Goal: Task Accomplishment & Management: Manage account settings

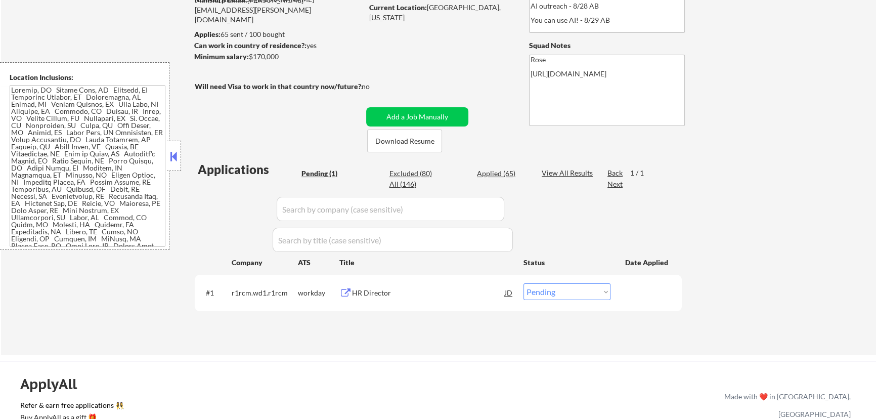
scroll to position [138, 0]
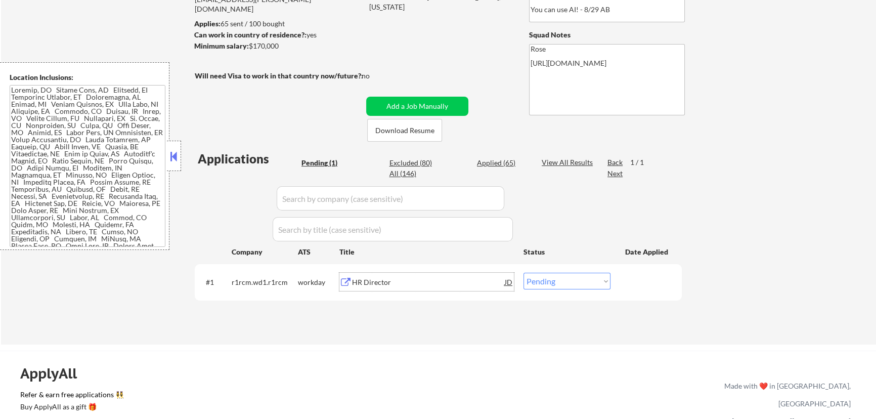
click at [406, 282] on div "HR Director" at bounding box center [428, 282] width 153 height 10
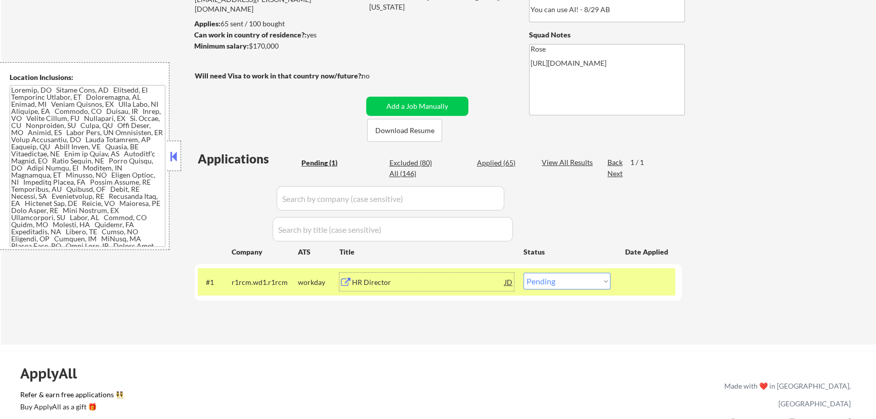
click at [561, 283] on select "Choose an option... Pending Applied Excluded (Questions) Excluded (Expired) Exc…" at bounding box center [567, 281] width 87 height 17
select select ""excluded__expired_""
click at [524, 273] on select "Choose an option... Pending Applied Excluded (Questions) Excluded (Expired) Exc…" at bounding box center [567, 281] width 87 height 17
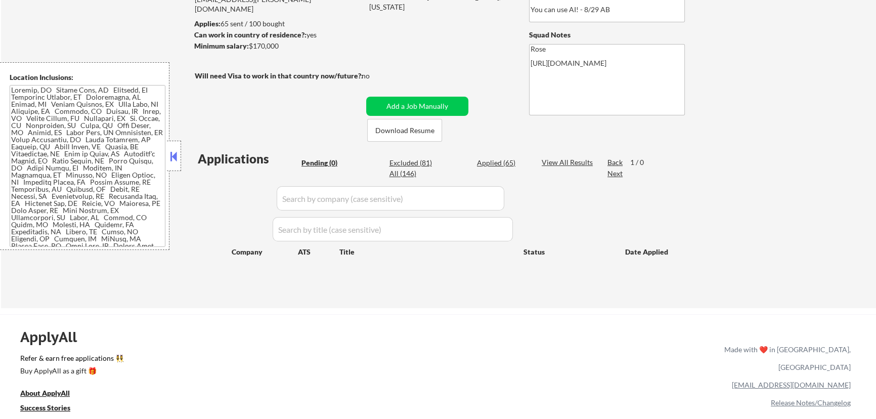
click at [408, 200] on input "input" at bounding box center [391, 198] width 228 height 24
paste input "topgolf.wd501.myworkdayjobs.com"
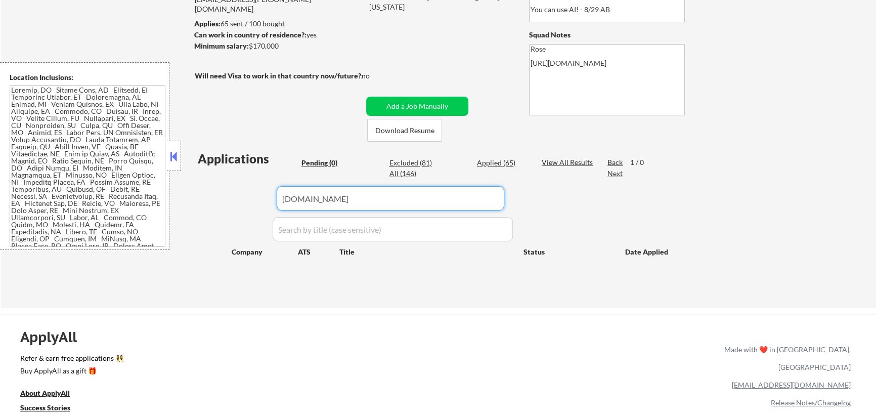
type input "topgolf.wd501.myworkdayjobs.com"
click at [492, 162] on div "Applied (65)" at bounding box center [502, 163] width 51 height 10
click at [312, 161] on div "Pending (0)" at bounding box center [326, 163] width 51 height 10
click at [175, 159] on button at bounding box center [173, 156] width 11 height 15
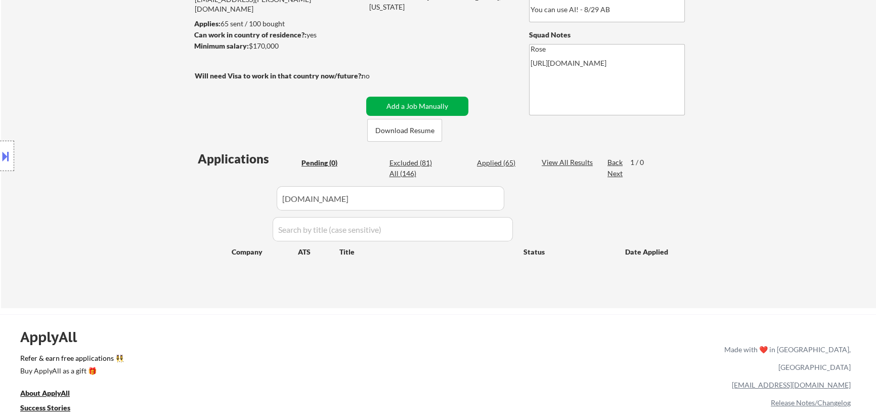
click at [420, 102] on button "Add a Job Manually" at bounding box center [417, 106] width 102 height 19
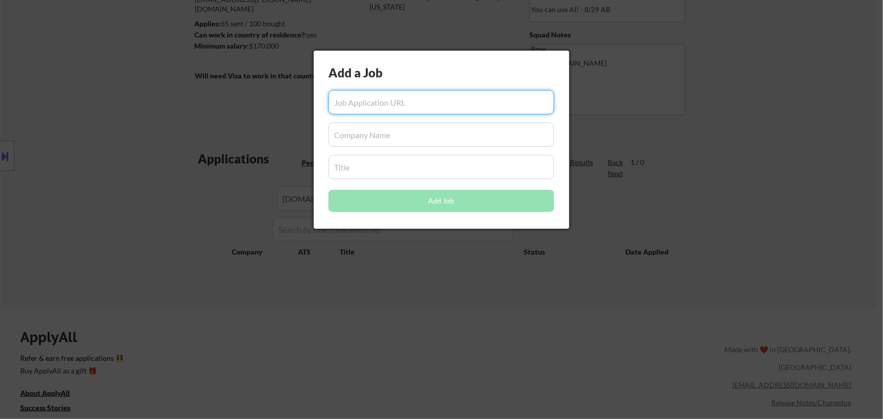
paste input "https://topgolf.wd501.myworkdayjobs.com/topgolfcareers/job/tg---remote/human-re…"
type input "https://topgolf.wd501.myworkdayjobs.com/topgolfcareers/job/tg---remote/human-re…"
click at [419, 135] on input "input" at bounding box center [441, 134] width 226 height 24
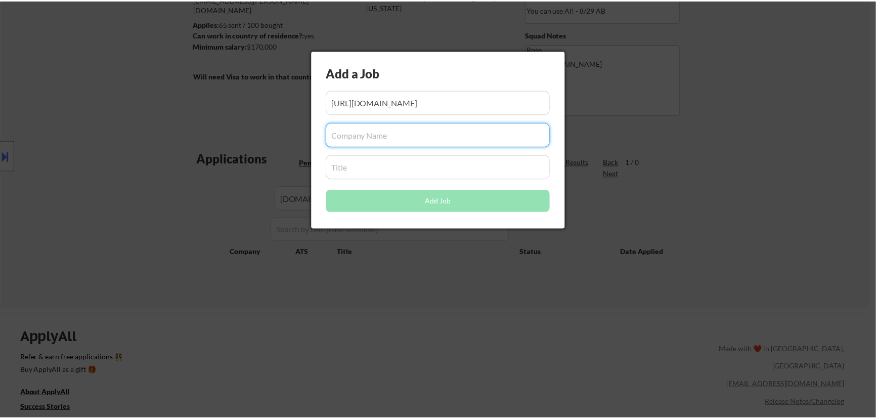
scroll to position [0, 0]
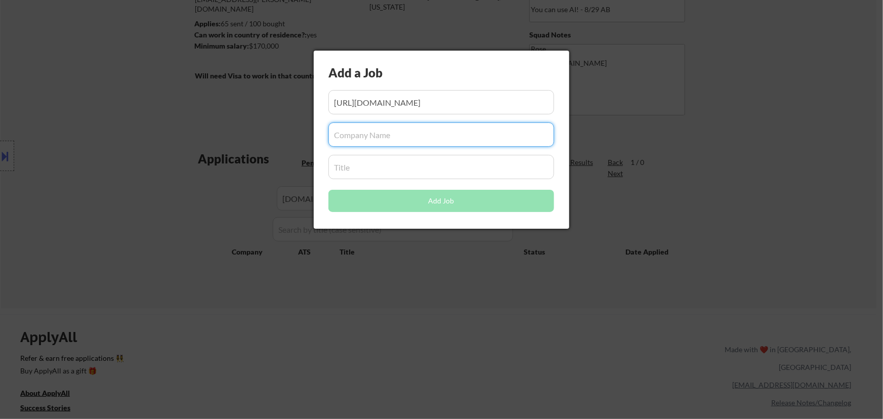
paste input "topgolf.wd501.myworkdayjobs.com"
type input "topgolf.wd501.myworkdayjobs.com"
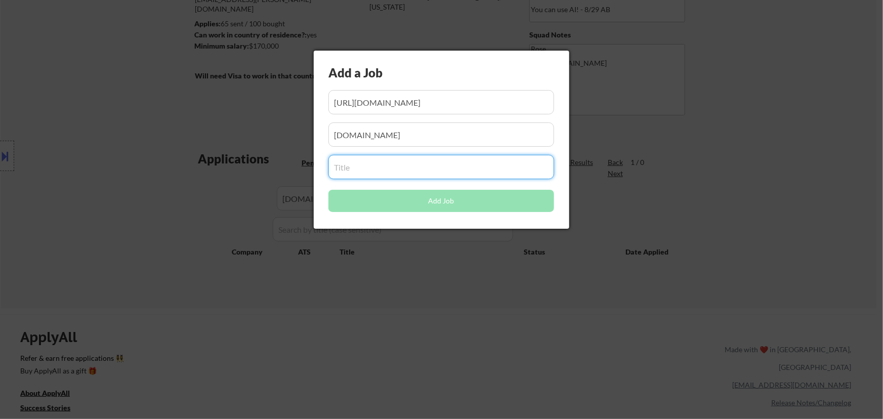
click at [401, 170] on input "input" at bounding box center [441, 167] width 226 height 24
paste input "Human Resources Business Partner, US Venues"
type input "Human Resources Business Partner, US Venues"
click at [443, 201] on button "Add Job" at bounding box center [441, 201] width 226 height 22
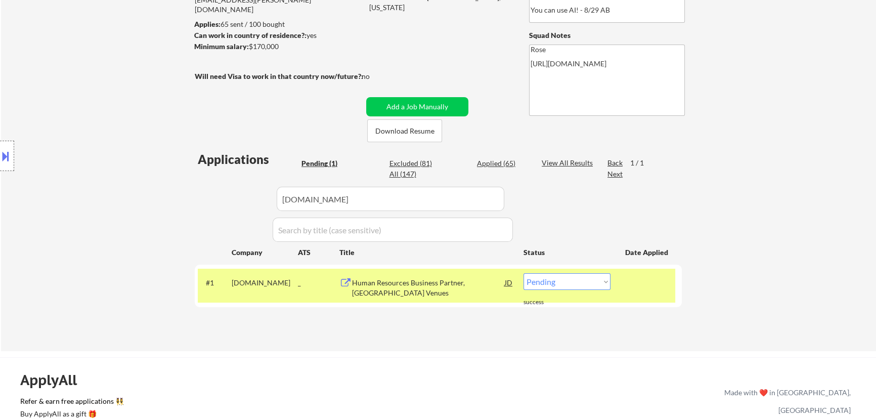
scroll to position [138, 0]
click at [536, 336] on div "← Return to /applysquad Mailslurp Inbox Job Search Builder Rachel Foster User E…" at bounding box center [438, 123] width 505 height 440
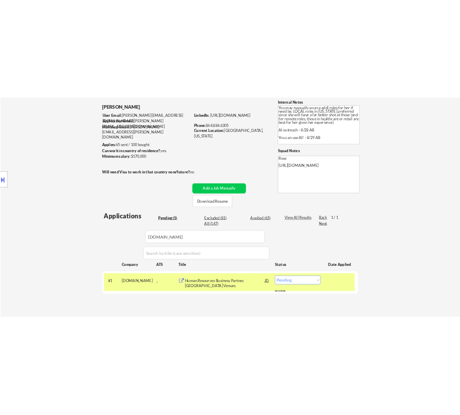
scroll to position [92, 0]
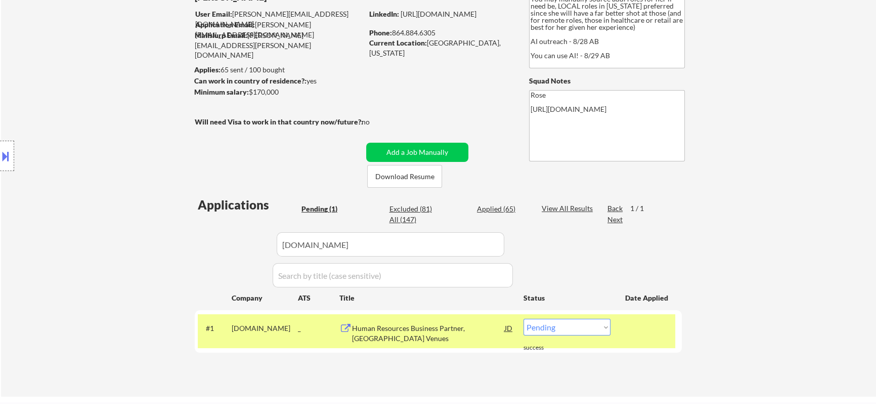
click at [600, 326] on select "Choose an option... Pending Applied Excluded (Questions) Excluded (Expired) Exc…" at bounding box center [567, 327] width 87 height 17
select select ""applied""
click at [524, 319] on select "Choose an option... Pending Applied Excluded (Questions) Excluded (Expired) Exc…" at bounding box center [567, 327] width 87 height 17
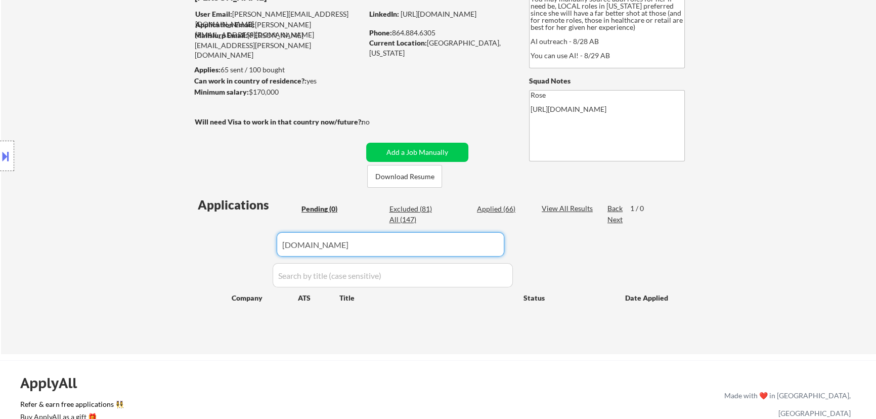
drag, startPoint x: 412, startPoint y: 245, endPoint x: 235, endPoint y: 243, distance: 177.1
click at [235, 243] on div "Applications Pending (0) Excluded (81) Applied (66) All (147) View All Results …" at bounding box center [438, 265] width 487 height 139
paste input "/infinx.applytojob.com"
click at [285, 244] on input "input" at bounding box center [391, 244] width 228 height 24
type input "infinx.applytojob.com"
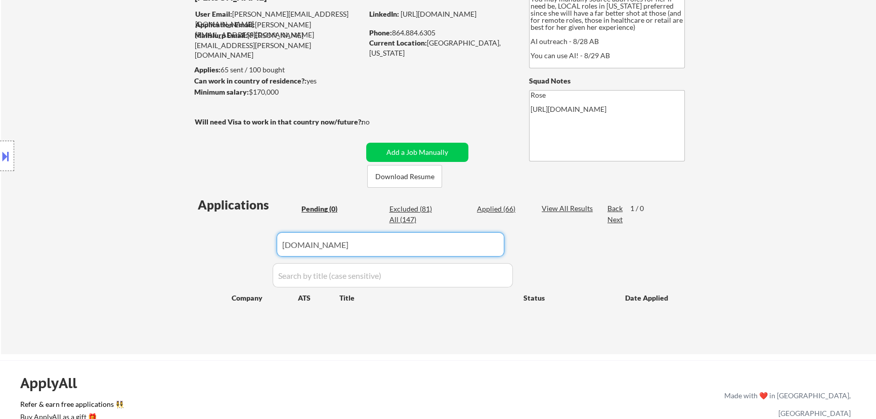
click at [490, 209] on div "Applied (66)" at bounding box center [502, 209] width 51 height 10
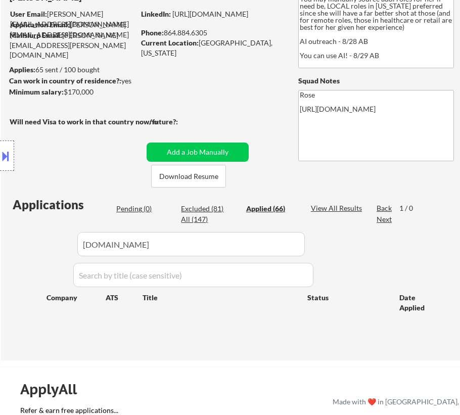
click at [5, 153] on button at bounding box center [5, 156] width 11 height 17
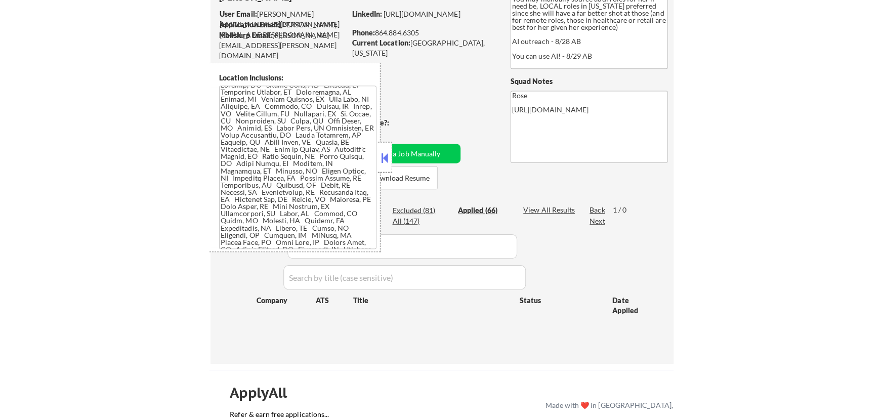
scroll to position [0, 0]
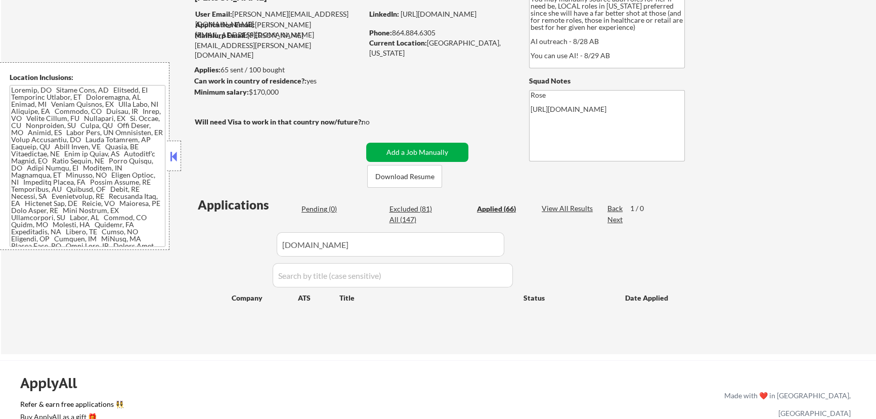
click at [433, 149] on button "Add a Job Manually" at bounding box center [417, 152] width 102 height 19
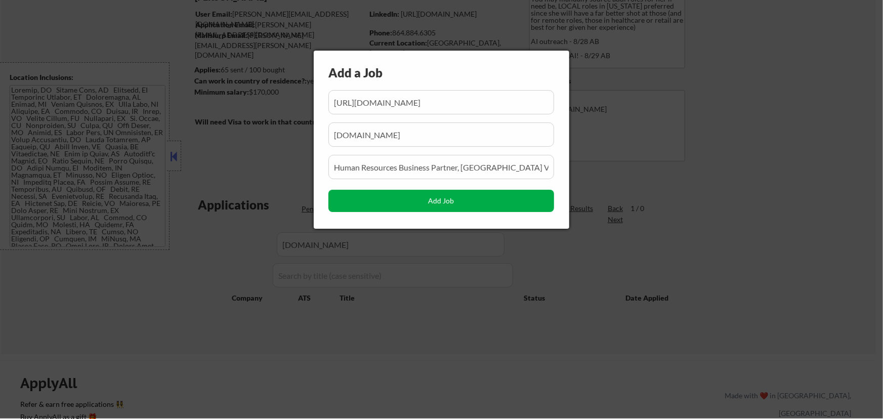
scroll to position [0, 272]
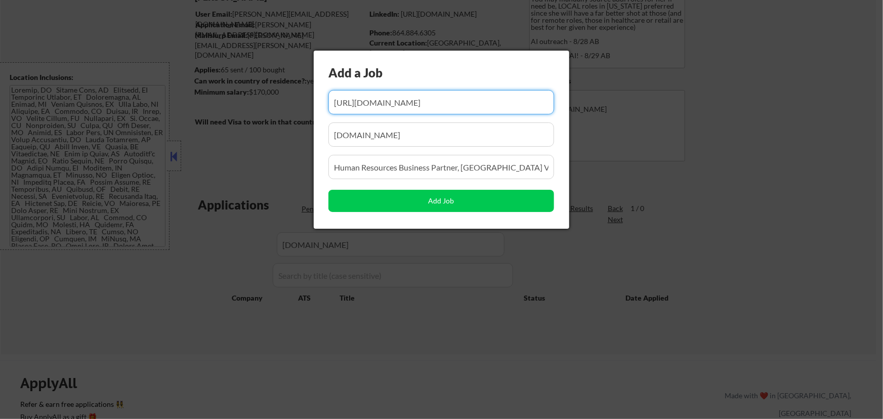
drag, startPoint x: 456, startPoint y: 105, endPoint x: 368, endPoint y: 106, distance: 87.5
click at [369, 106] on input "input" at bounding box center [441, 102] width 226 height 24
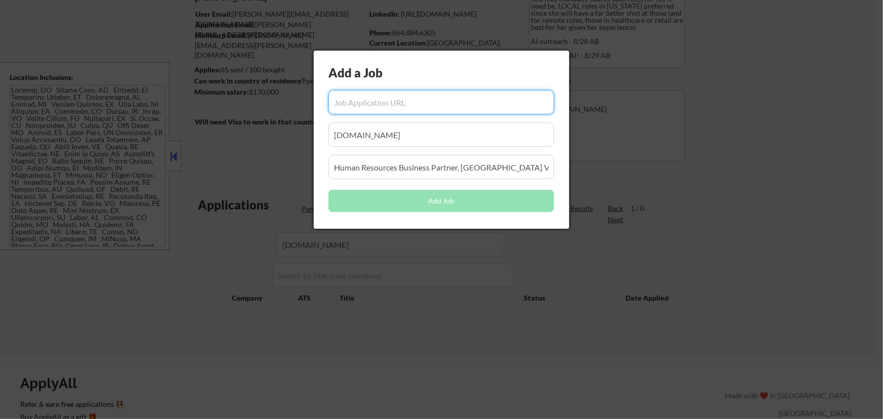
paste input "https://infinx.applytojob.com/apply/qib0mui9eg/hr-business-partner"
type input "https://infinx.applytojob.com/apply/qib0mui9eg/hr-business-partner"
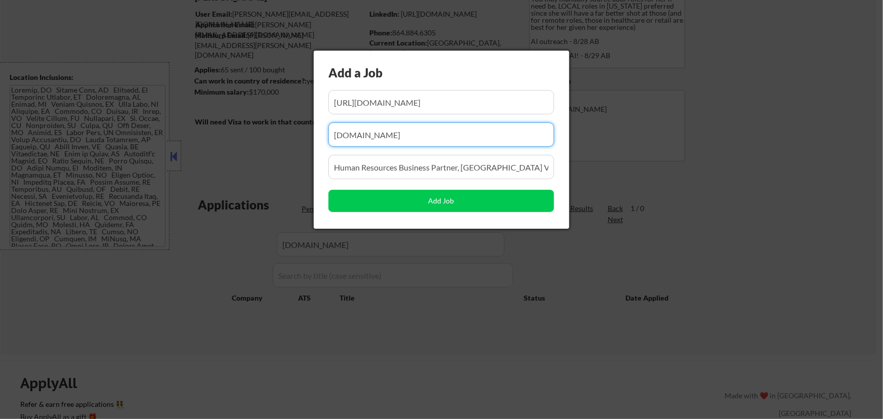
drag, startPoint x: 320, startPoint y: 143, endPoint x: 240, endPoint y: 147, distance: 80.0
click at [239, 147] on body "← Return to /applysquad Mailslurp Inbox Job Search Builder Rachel Foster User E…" at bounding box center [441, 117] width 883 height 419
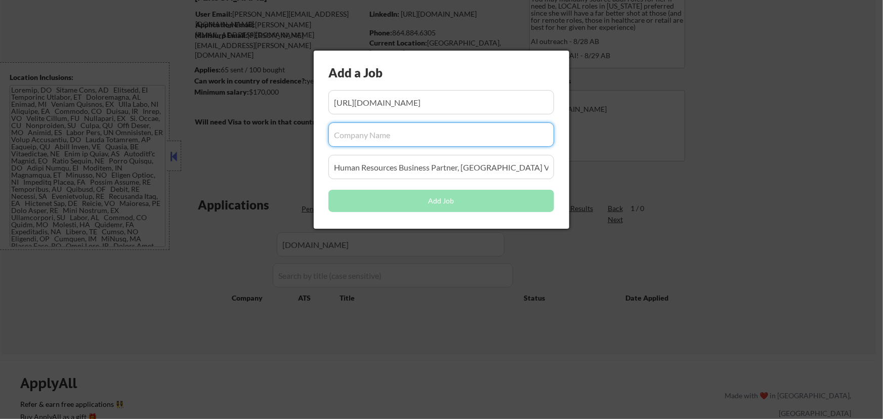
paste input "infinx.applytojob.com"
type input "infinx.applytojob.com"
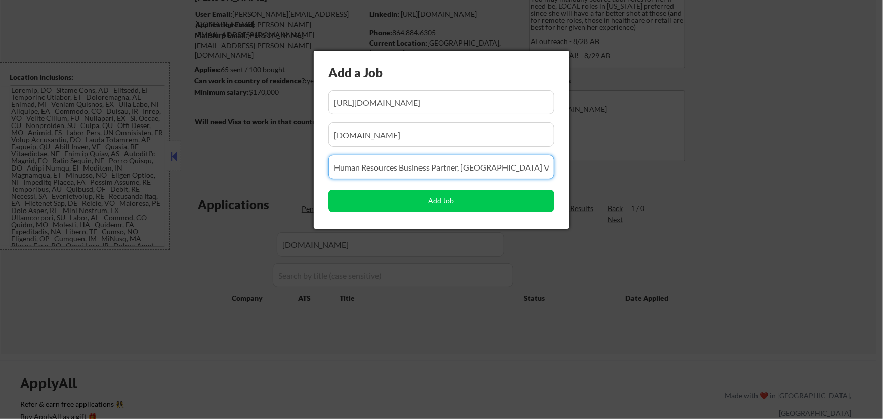
drag, startPoint x: 510, startPoint y: 166, endPoint x: 271, endPoint y: 165, distance: 238.8
click at [272, 168] on body "← Return to /applysquad Mailslurp Inbox Job Search Builder Rachel Foster User E…" at bounding box center [441, 117] width 883 height 419
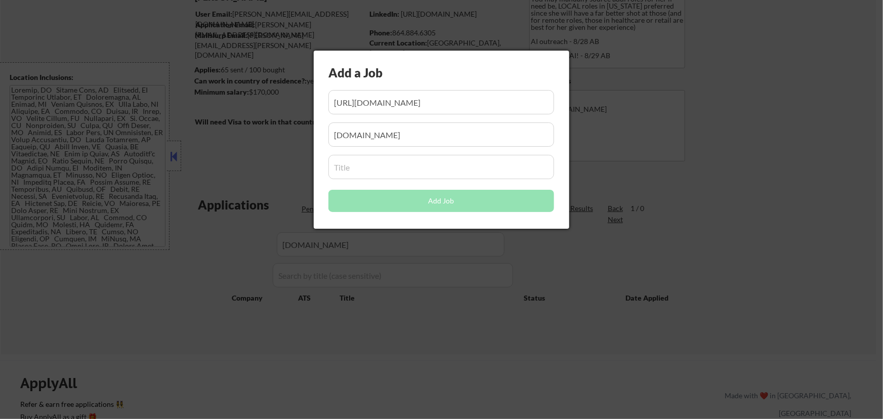
click at [447, 172] on input "input" at bounding box center [441, 167] width 226 height 24
paste input "HR Business Partner"
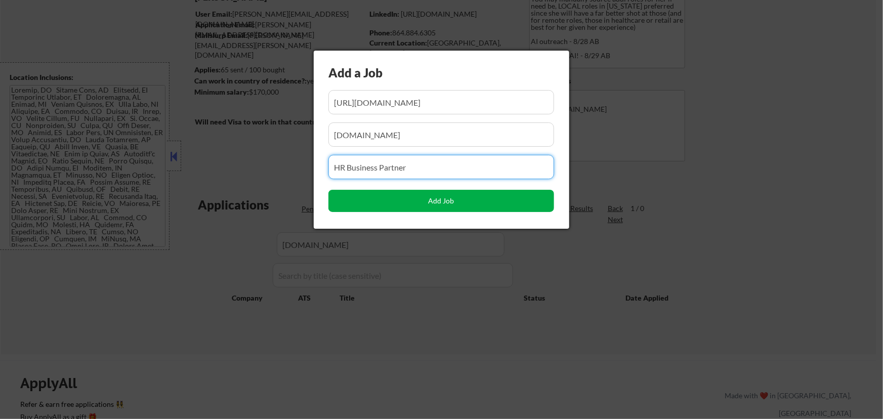
type input "HR Business Partner"
click at [485, 204] on button "Add Job" at bounding box center [441, 201] width 226 height 22
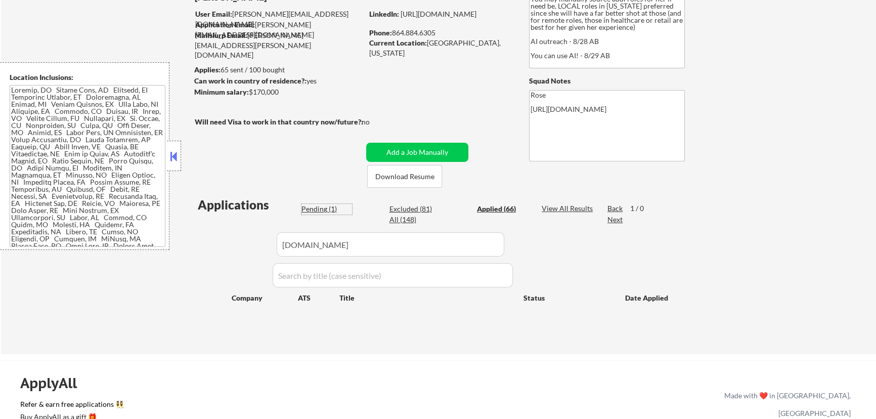
click at [322, 206] on div "Pending (1)" at bounding box center [326, 209] width 51 height 10
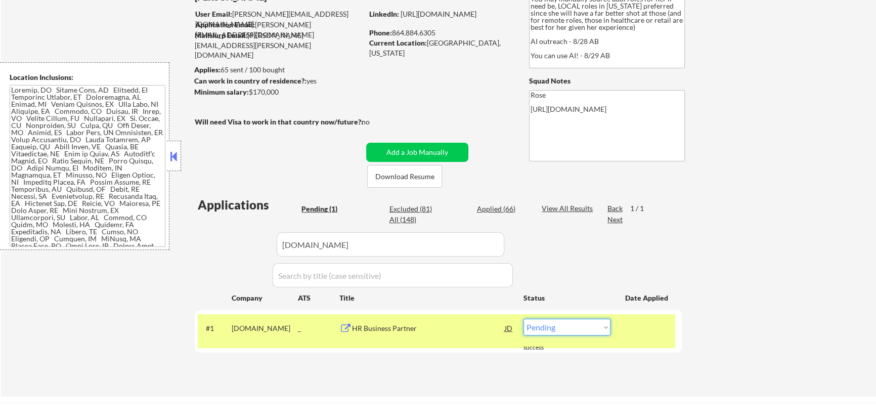
drag, startPoint x: 589, startPoint y: 329, endPoint x: 584, endPoint y: 334, distance: 6.8
click at [589, 329] on select "Choose an option... Pending Applied Excluded (Questions) Excluded (Expired) Exc…" at bounding box center [567, 327] width 87 height 17
select select ""applied""
click at [524, 319] on select "Choose an option... Pending Applied Excluded (Questions) Excluded (Expired) Exc…" at bounding box center [567, 327] width 87 height 17
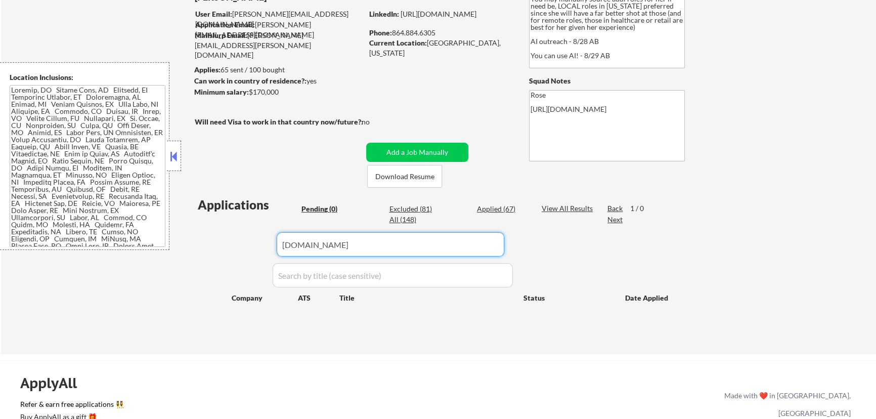
drag, startPoint x: 406, startPoint y: 245, endPoint x: 214, endPoint y: 243, distance: 191.7
click at [214, 243] on div "Applications Pending (0) Excluded (81) Applied (67) All (148) View All Results …" at bounding box center [438, 265] width 487 height 139
paste input "servicetrade.com/"
type input "servicetrade.com"
click at [493, 207] on div "Applied (67)" at bounding box center [502, 209] width 51 height 10
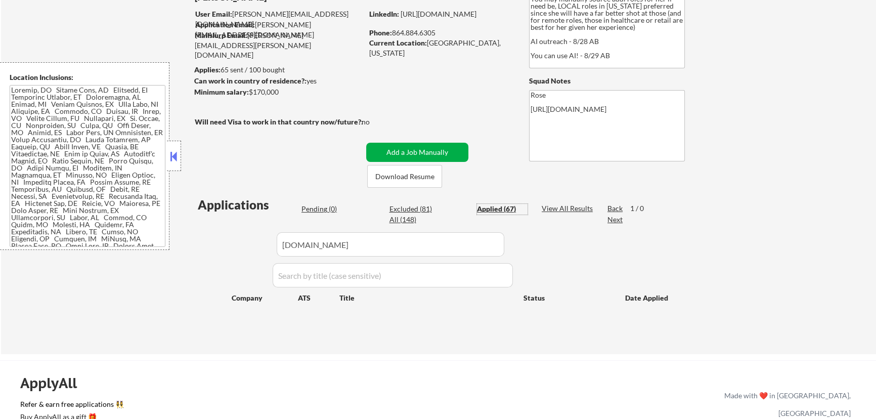
click at [431, 147] on button "Add a Job Manually" at bounding box center [417, 152] width 102 height 19
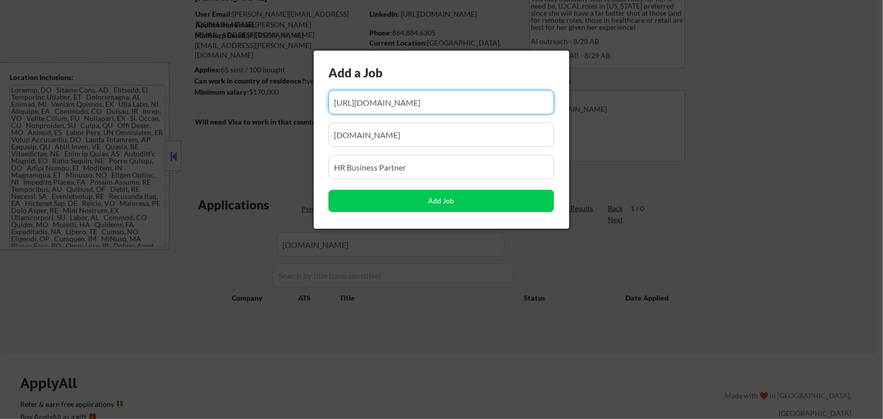
click at [751, 135] on div at bounding box center [441, 209] width 883 height 419
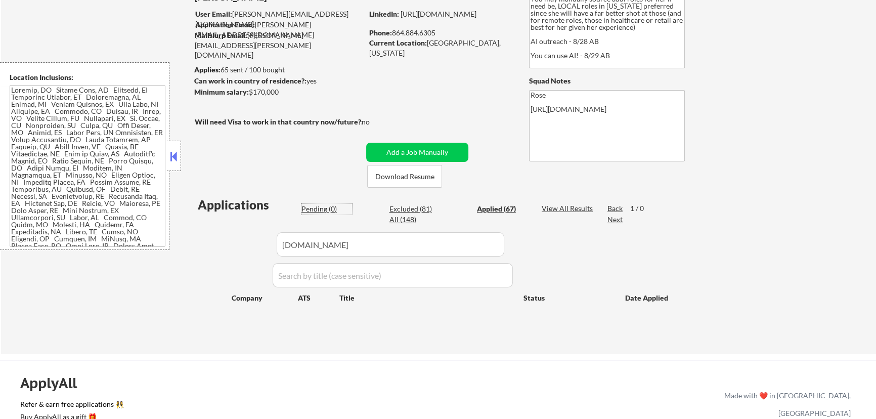
drag, startPoint x: 314, startPoint y: 207, endPoint x: 357, endPoint y: 190, distance: 45.8
click at [316, 207] on div "Pending (0)" at bounding box center [326, 209] width 51 height 10
click at [441, 148] on button "Add a Job Manually" at bounding box center [417, 152] width 102 height 19
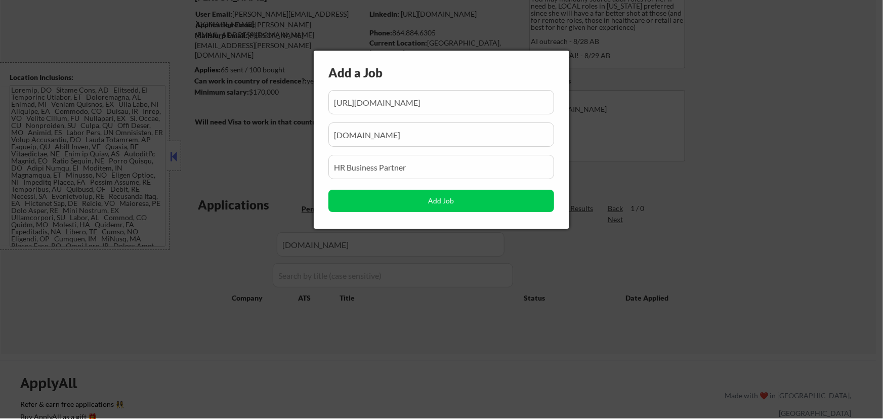
scroll to position [0, 27]
drag, startPoint x: 494, startPoint y: 104, endPoint x: 433, endPoint y: 98, distance: 61.5
click at [433, 100] on input "input" at bounding box center [441, 102] width 226 height 24
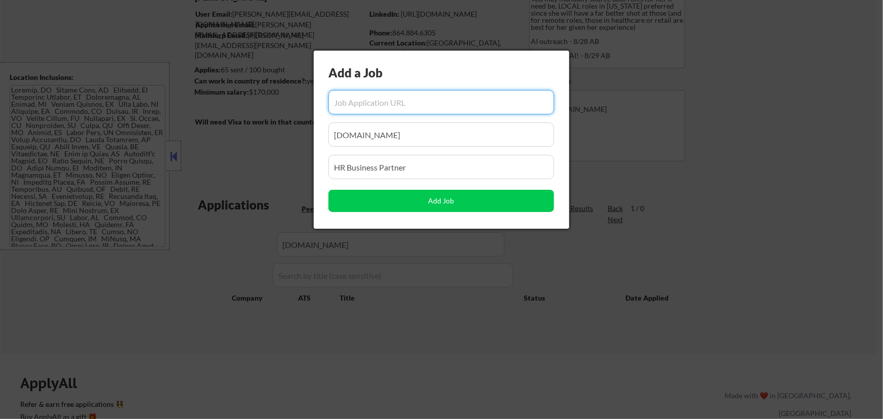
scroll to position [0, 0]
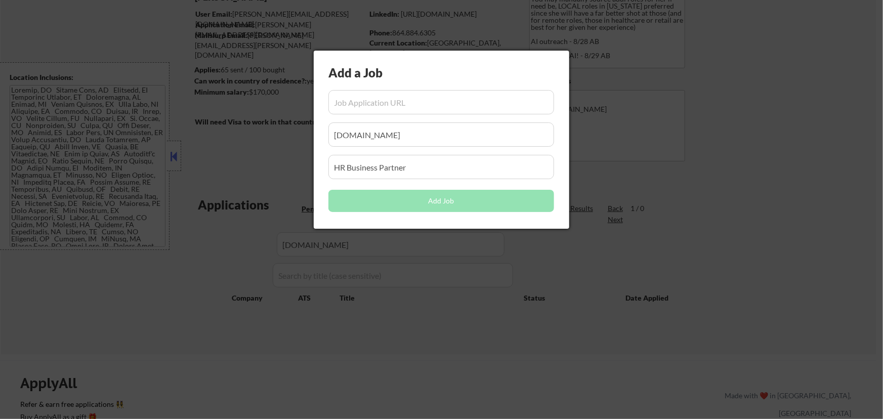
click at [480, 106] on input "input" at bounding box center [441, 102] width 226 height 24
paste input "https://servicetrade.com/careers-posting/?gh_jid=7492265003"
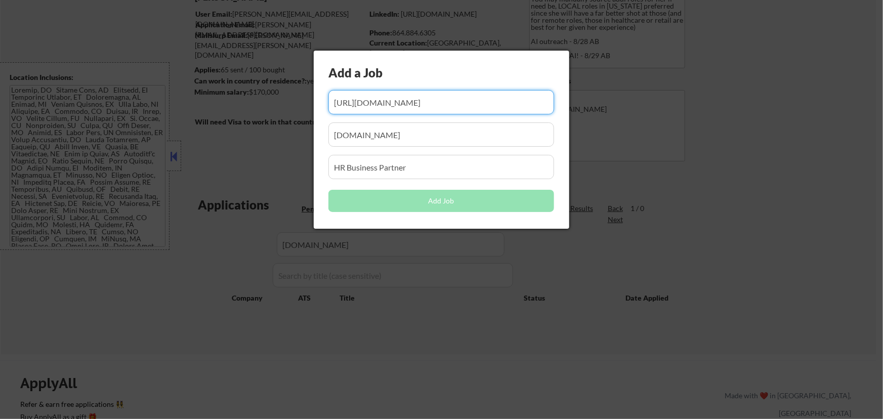
scroll to position [0, 8]
type input "https://servicetrade.com/careers-posting/?gh_jid=7492265003"
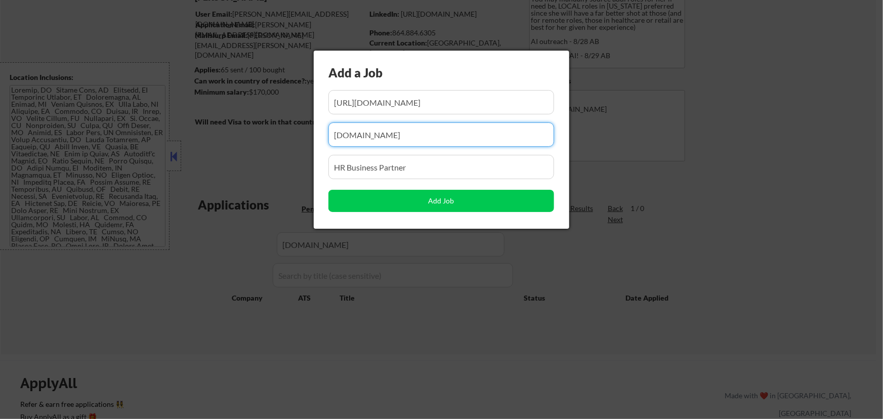
drag, startPoint x: 310, startPoint y: 145, endPoint x: 225, endPoint y: 145, distance: 85.0
click at [220, 146] on body "← Return to /applysquad Mailslurp Inbox Job Search Builder Rachel Foster User E…" at bounding box center [441, 117] width 883 height 419
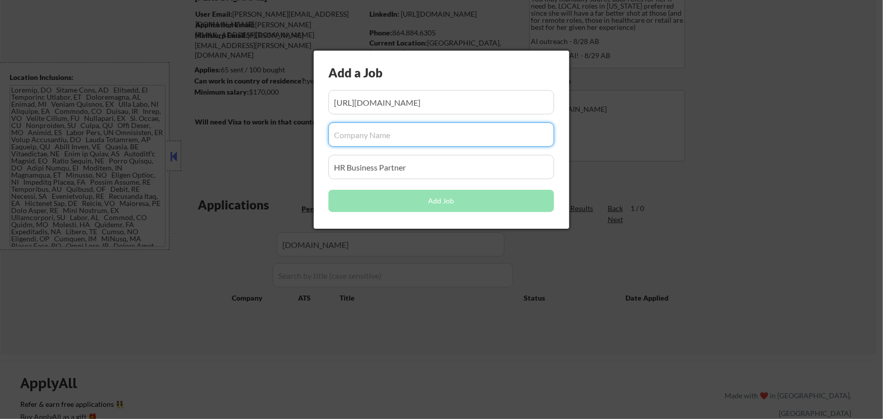
click at [376, 137] on input "input" at bounding box center [441, 134] width 226 height 24
paste input "servicetrade.com"
type input "servicetrade.com"
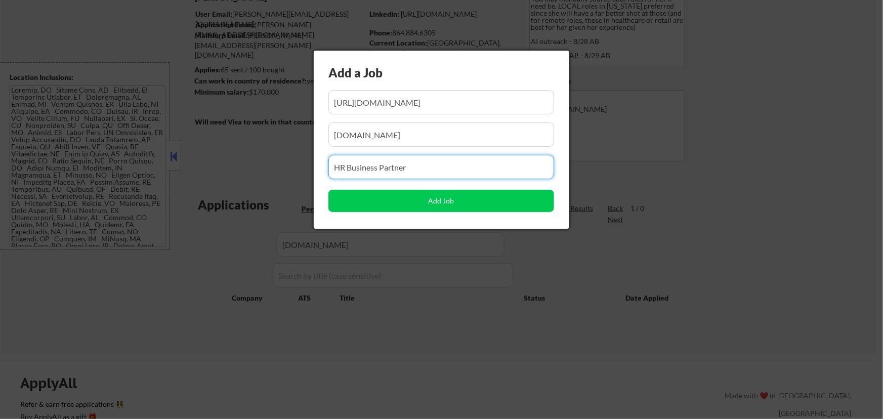
drag, startPoint x: 427, startPoint y: 167, endPoint x: 273, endPoint y: 152, distance: 155.5
click at [247, 169] on body "← Return to /applysquad Mailslurp Inbox Job Search Builder Rachel Foster User E…" at bounding box center [441, 117] width 883 height 419
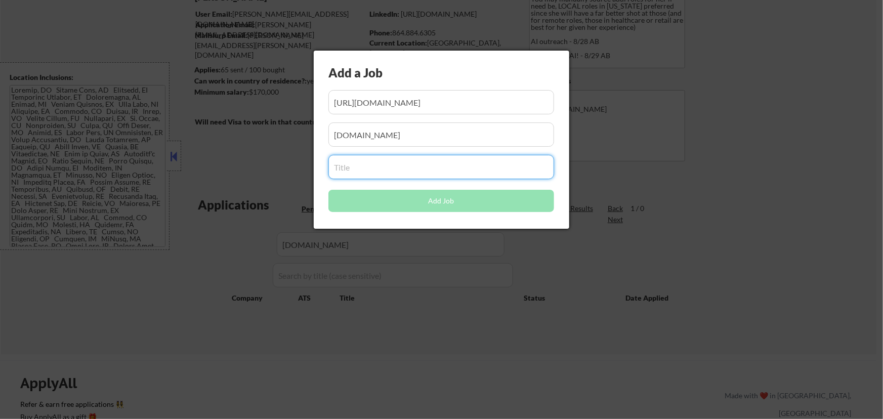
click at [400, 169] on input "input" at bounding box center [441, 167] width 226 height 24
paste input "People Business Partner"
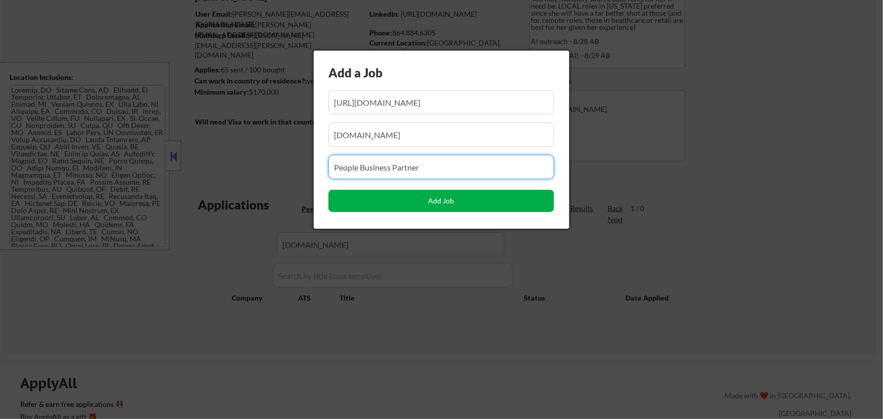
type input "People Business Partner"
click at [455, 201] on button "Add Job" at bounding box center [441, 201] width 226 height 22
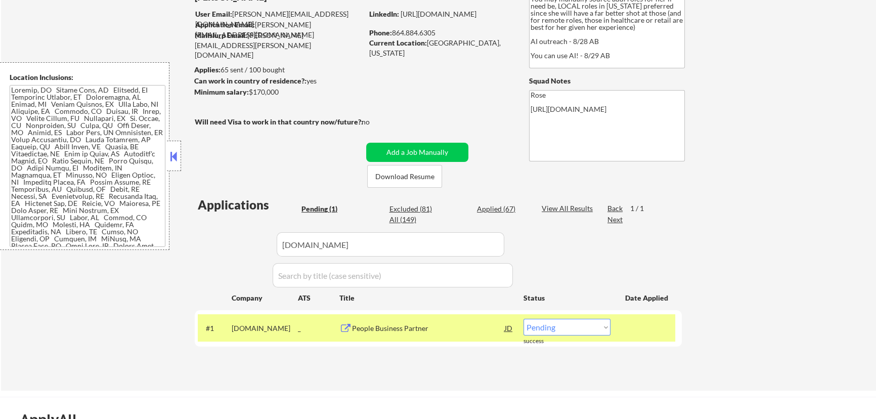
click at [582, 325] on select "Choose an option... Pending Applied Excluded (Questions) Excluded (Expired) Exc…" at bounding box center [567, 327] width 87 height 17
select select ""applied""
click at [524, 319] on select "Choose an option... Pending Applied Excluded (Questions) Excluded (Expired) Exc…" at bounding box center [567, 327] width 87 height 17
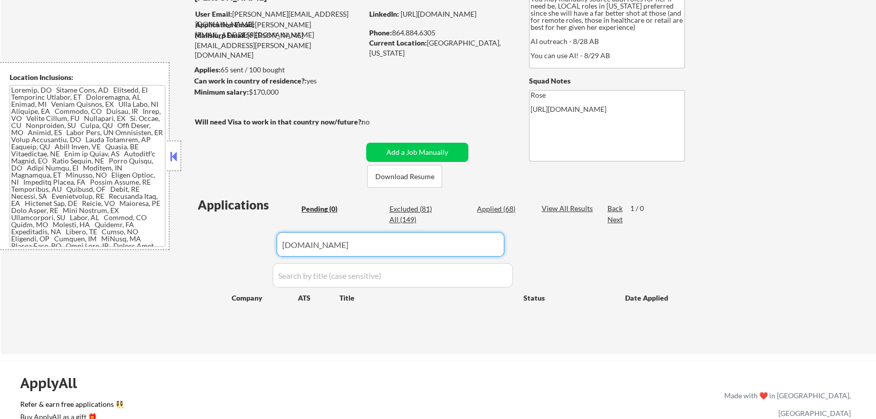
drag, startPoint x: 344, startPoint y: 247, endPoint x: 231, endPoint y: 247, distance: 112.8
click at [232, 247] on div "Applications Pending (0) Excluded (81) Applied (68) All (149) View All Results …" at bounding box center [438, 265] width 487 height 139
paste input "chambercardio"
click at [484, 207] on div "Applied (68)" at bounding box center [502, 209] width 51 height 10
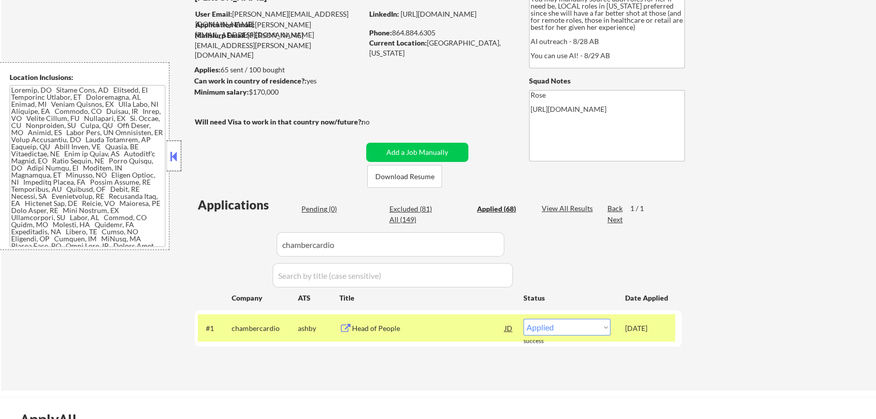
click at [168, 156] on div at bounding box center [174, 156] width 14 height 30
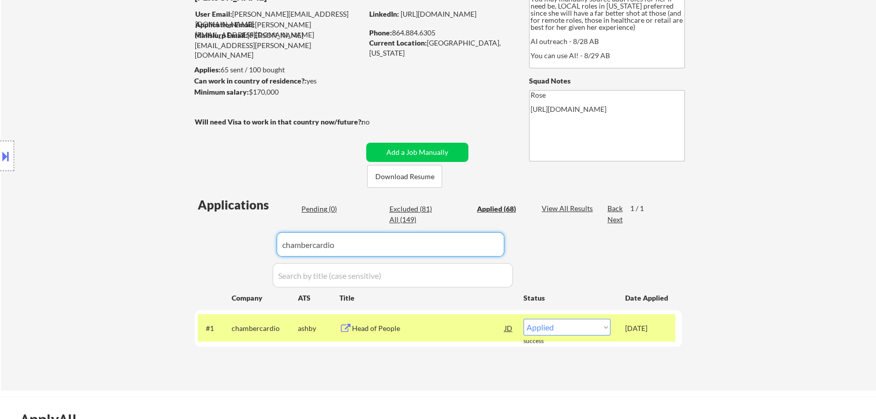
drag, startPoint x: 277, startPoint y: 246, endPoint x: 236, endPoint y: 246, distance: 41.0
click at [236, 246] on div "Applications Pending (0) Excluded (81) Applied (68) All (149) View All Results …" at bounding box center [438, 283] width 487 height 175
paste input "optiv.wd5.myworkdayjobs.com"
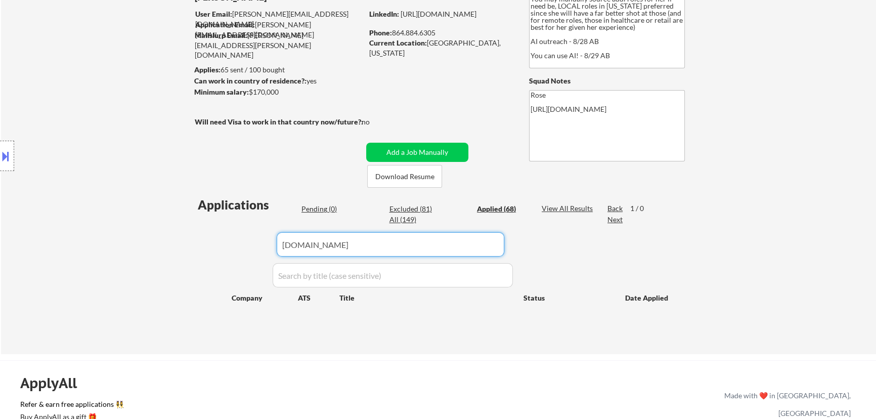
type input "optiv.wd5.myworkdayjobs.com"
click at [321, 209] on div "Pending (0)" at bounding box center [326, 209] width 51 height 10
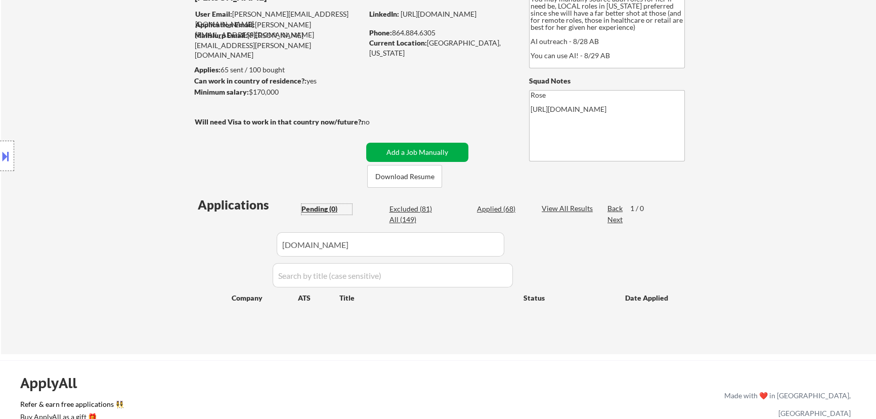
click at [414, 150] on button "Add a Job Manually" at bounding box center [417, 152] width 102 height 19
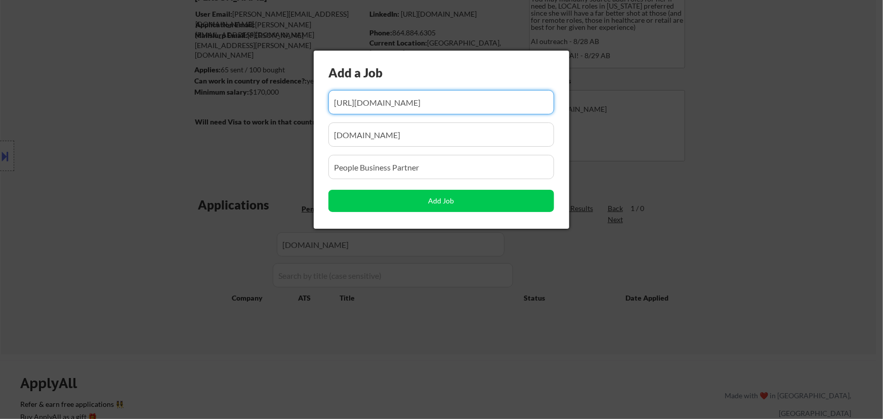
scroll to position [0, 8]
drag, startPoint x: 450, startPoint y: 104, endPoint x: 408, endPoint y: 101, distance: 42.1
click at [408, 101] on input "input" at bounding box center [441, 102] width 226 height 24
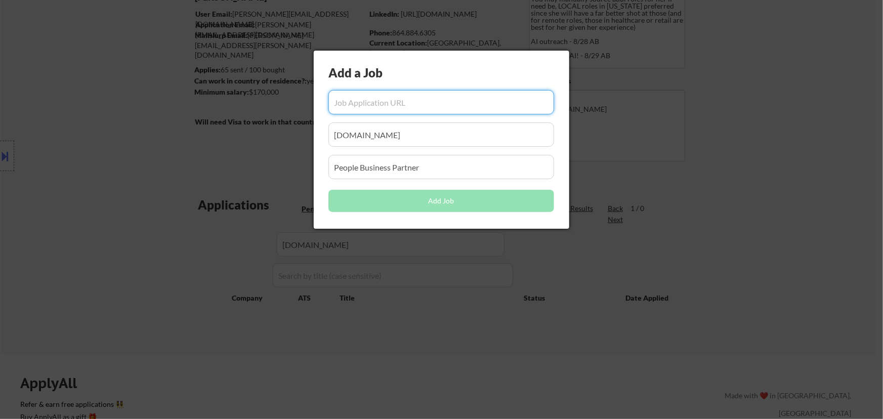
scroll to position [0, 0]
click at [398, 103] on input "input" at bounding box center [441, 102] width 226 height 24
paste input "https://optiv.wd5.myworkdayjobs.com/optiv_careers/job/denver-colorado/vp--peopl…"
type input "https://optiv.wd5.myworkdayjobs.com/optiv_careers/job/denver-colorado/vp--peopl…"
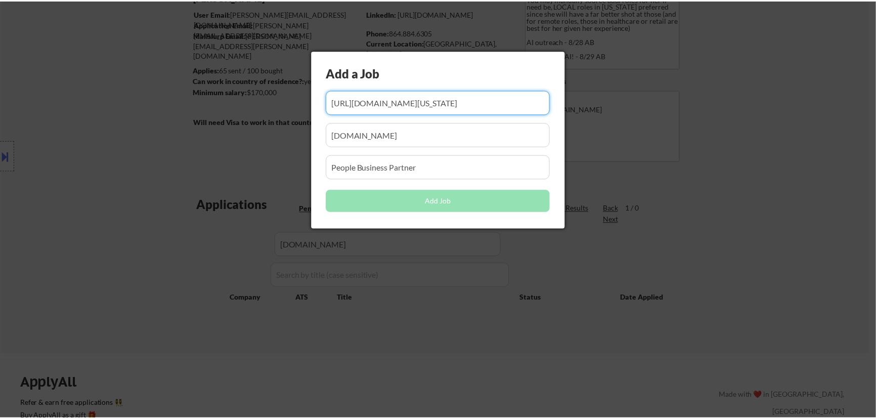
scroll to position [0, 0]
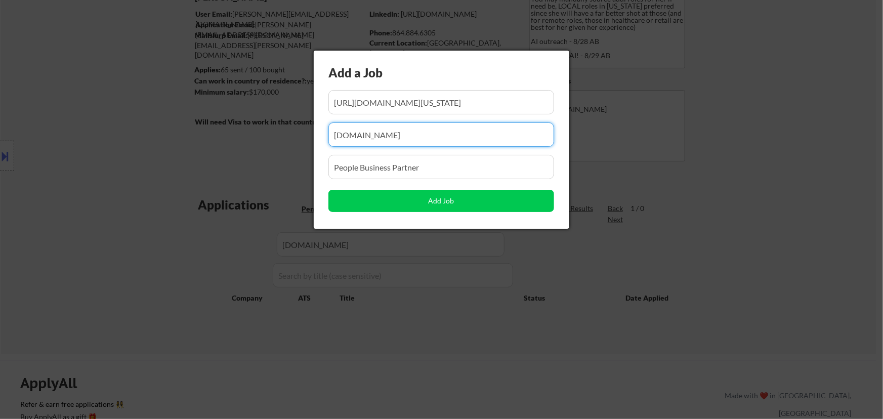
drag, startPoint x: 324, startPoint y: 136, endPoint x: 252, endPoint y: 137, distance: 71.3
click at [249, 142] on body "← Return to /applysquad Mailslurp Inbox Job Search Builder Rachel Foster User E…" at bounding box center [441, 117] width 883 height 419
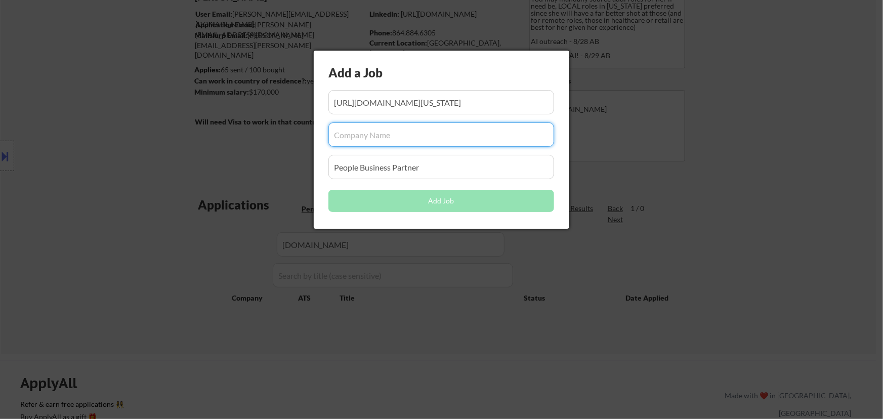
click at [405, 138] on input "input" at bounding box center [441, 134] width 226 height 24
paste input "optiv.wd5.myworkdayjobs.com/optiv_careers"
type input "optiv.wd5.myworkdayjobs.com/optiv_careers"
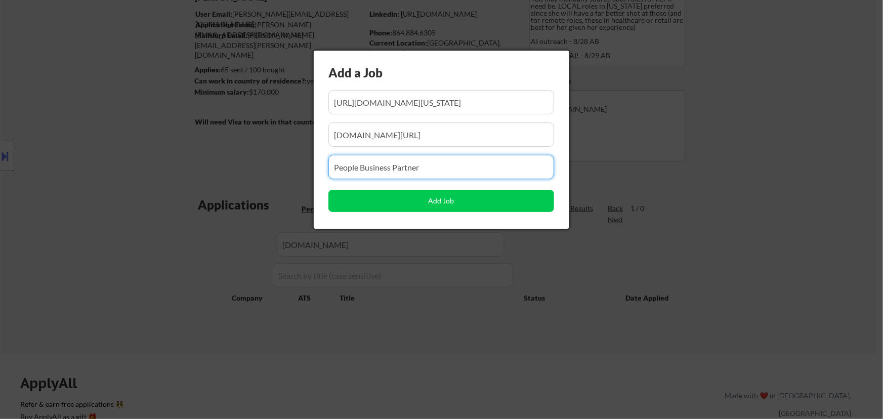
drag, startPoint x: 343, startPoint y: 171, endPoint x: 288, endPoint y: 175, distance: 55.8
click at [288, 175] on body "← Return to /applysquad Mailslurp Inbox Job Search Builder Rachel Foster User E…" at bounding box center [441, 117] width 883 height 419
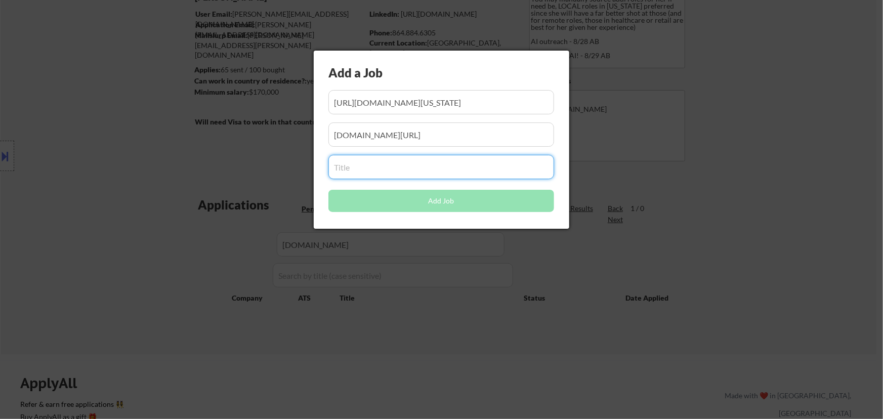
click at [377, 167] on input "input" at bounding box center [441, 167] width 226 height 24
paste input "VP, People & Culture | Remote, USA"
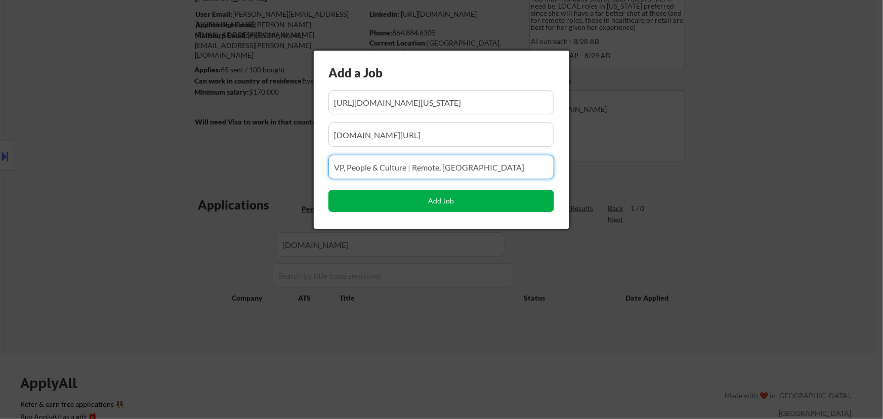
type input "VP, People & Culture | Remote, USA"
click at [430, 202] on button "Add Job" at bounding box center [441, 201] width 226 height 22
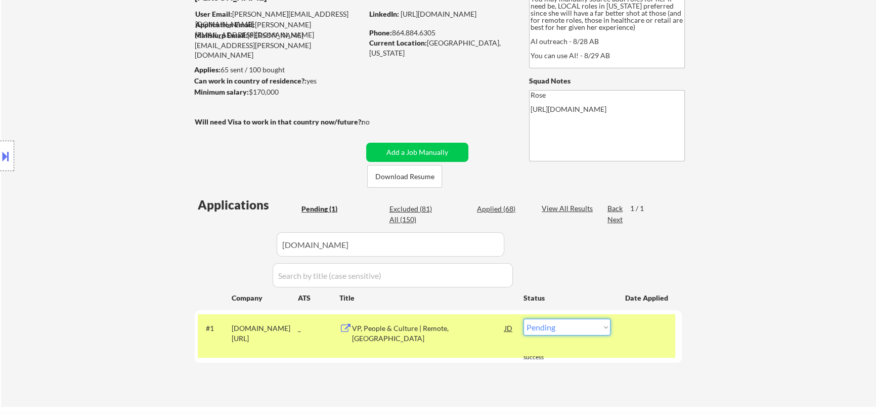
click at [548, 327] on select "Choose an option... Pending Applied Excluded (Questions) Excluded (Expired) Exc…" at bounding box center [567, 327] width 87 height 17
select select ""applied""
click at [524, 319] on select "Choose an option... Pending Applied Excluded (Questions) Excluded (Expired) Exc…" at bounding box center [567, 327] width 87 height 17
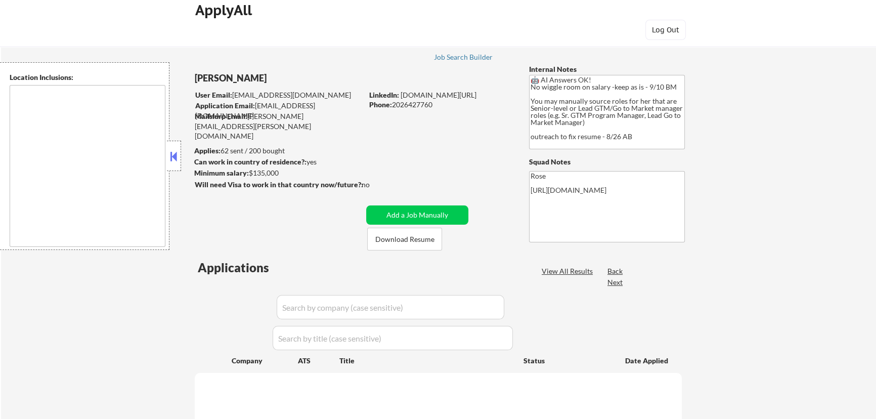
select select ""pending""
type textarea "Reston, VA Herndon, VA Vienna, VA Tysons, VA Great Falls, VA McLean, VA Sterlin…"
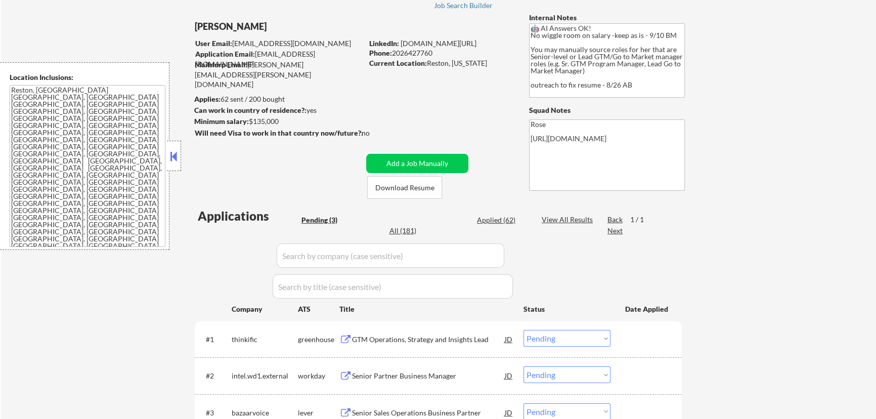
scroll to position [46, 0]
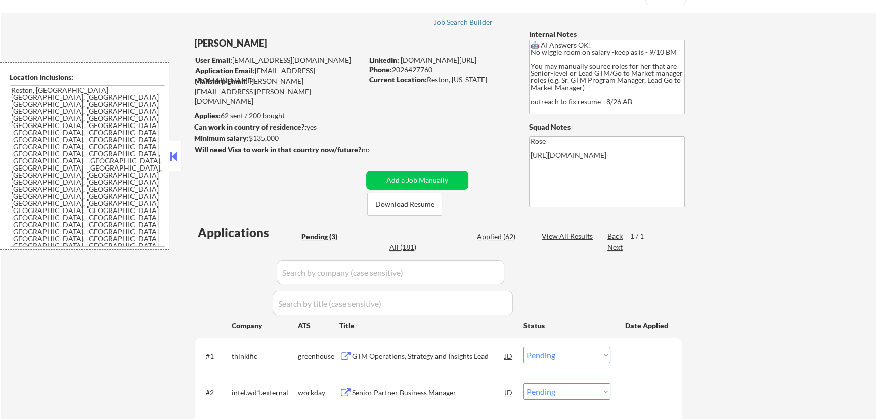
drag, startPoint x: 175, startPoint y: 161, endPoint x: 174, endPoint y: 156, distance: 5.2
click at [175, 161] on button at bounding box center [173, 156] width 11 height 15
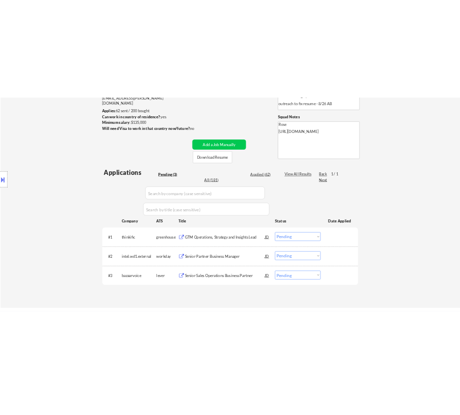
scroll to position [138, 0]
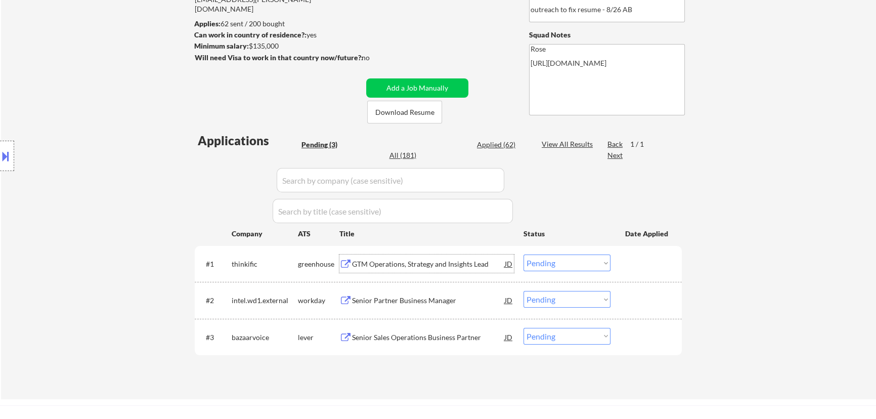
click at [430, 261] on div "GTM Operations, Strategy and Insights Lead" at bounding box center [428, 264] width 153 height 10
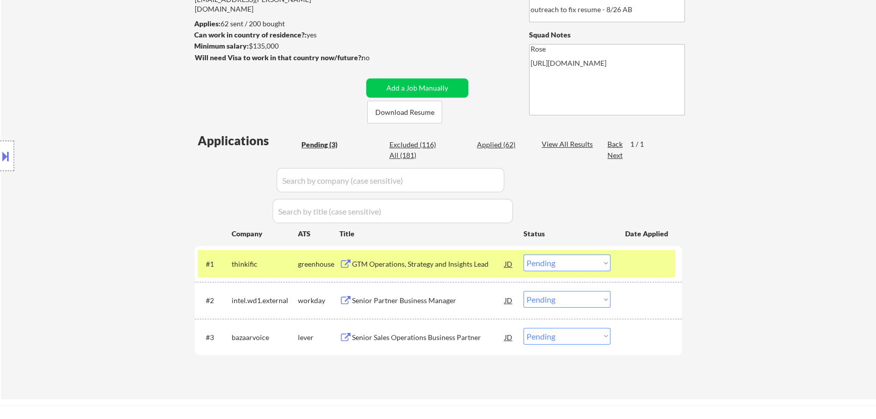
select select ""pending""
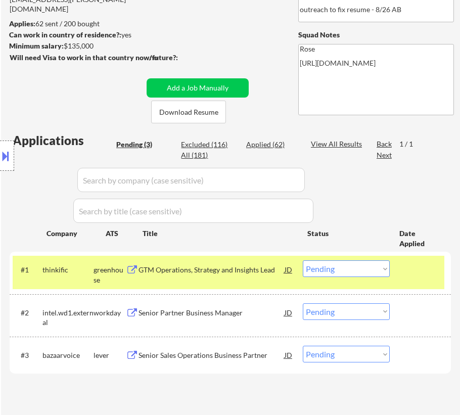
click at [352, 270] on select "Choose an option... Pending Applied Excluded (Questions) Excluded (Expired) Exc…" at bounding box center [346, 269] width 87 height 17
click at [303, 261] on select "Choose an option... Pending Applied Excluded (Questions) Excluded (Expired) Exc…" at bounding box center [346, 269] width 87 height 17
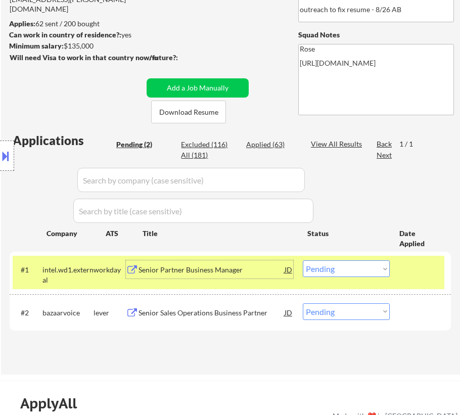
click at [223, 270] on div "Senior Partner Business Manager" at bounding box center [212, 270] width 146 height 10
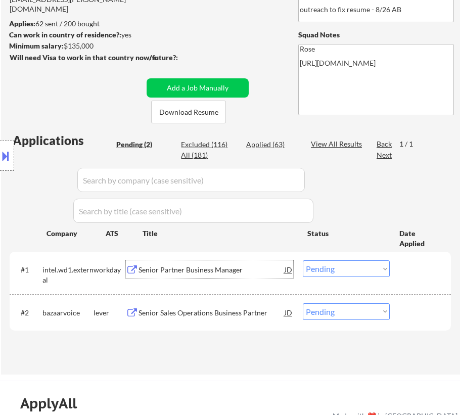
click at [359, 262] on select "Choose an option... Pending Applied Excluded (Questions) Excluded (Expired) Exc…" at bounding box center [346, 269] width 87 height 17
click at [303, 261] on select "Choose an option... Pending Applied Excluded (Questions) Excluded (Expired) Exc…" at bounding box center [346, 269] width 87 height 17
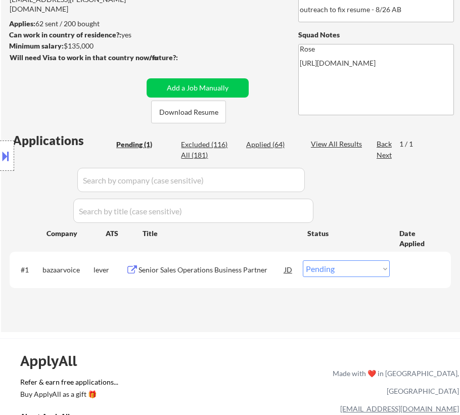
click at [240, 266] on div "Senior Sales Operations Business Partner" at bounding box center [212, 270] width 146 height 10
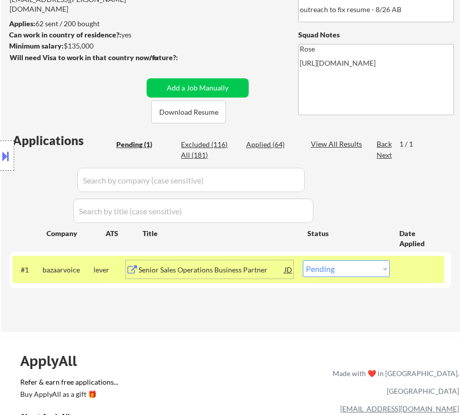
click at [11, 152] on div at bounding box center [7, 156] width 14 height 30
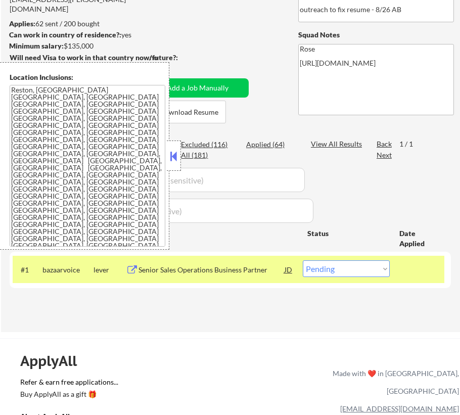
click at [180, 156] on div at bounding box center [174, 156] width 14 height 30
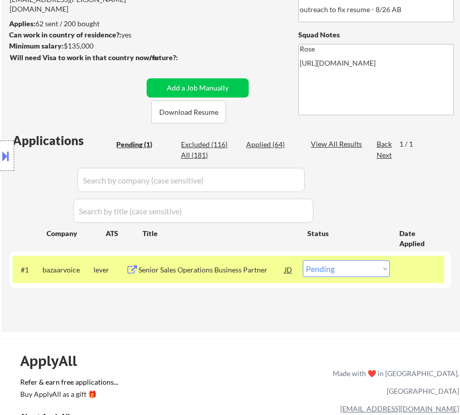
click at [359, 268] on select "Choose an option... Pending Applied Excluded (Questions) Excluded (Expired) Exc…" at bounding box center [346, 269] width 87 height 17
select select ""applied""
click at [303, 261] on select "Choose an option... Pending Applied Excluded (Questions) Excluded (Expired) Exc…" at bounding box center [346, 269] width 87 height 17
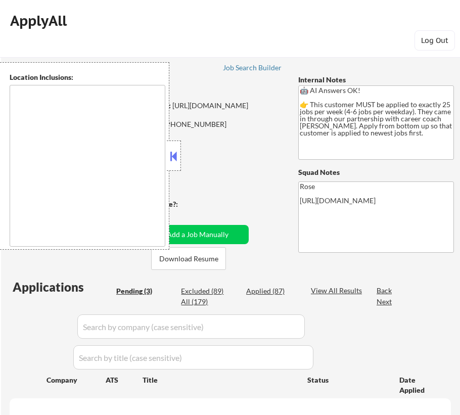
type textarea "[GEOGRAPHIC_DATA], ON [GEOGRAPHIC_DATA], ON [GEOGRAPHIC_DATA], ON [GEOGRAPHIC_D…"
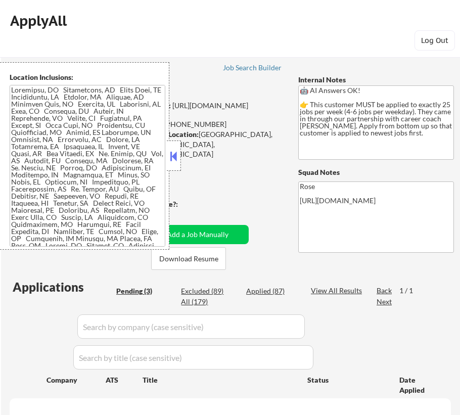
click at [177, 152] on button at bounding box center [173, 156] width 11 height 15
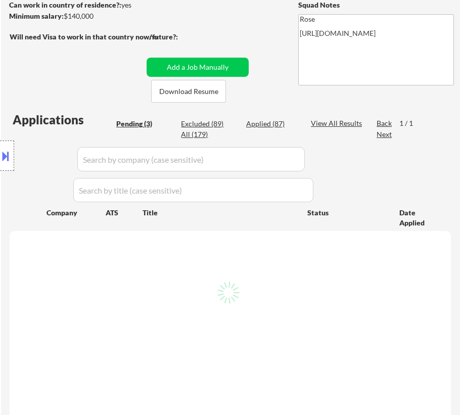
select select ""pending""
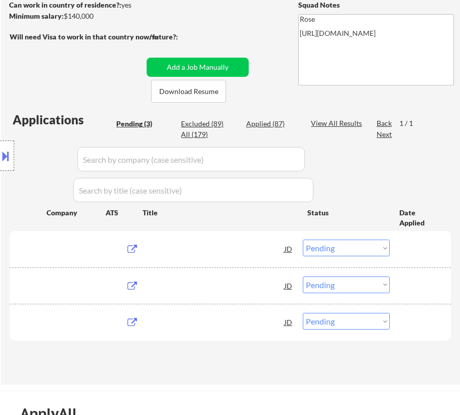
scroll to position [184, 0]
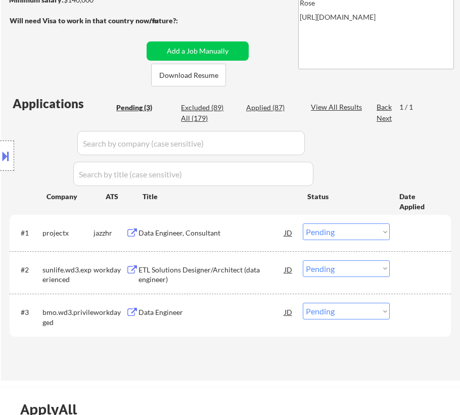
click at [235, 232] on div "Data Engineer, Consultant" at bounding box center [212, 233] width 146 height 10
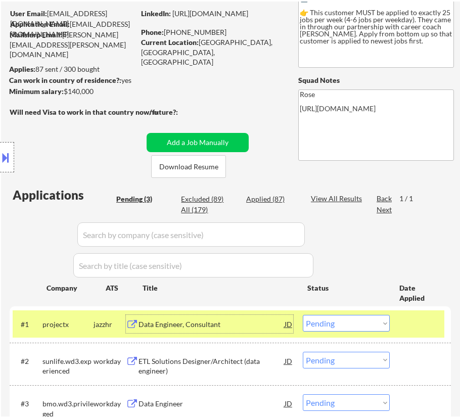
scroll to position [92, 0]
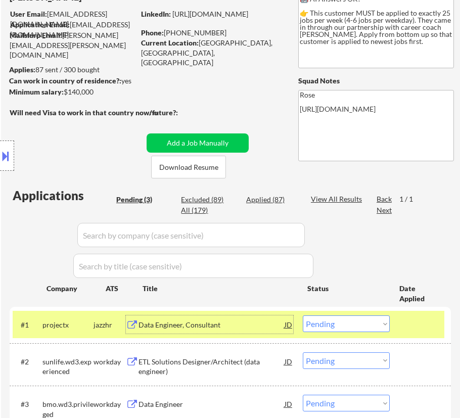
click at [359, 320] on select "Choose an option... Pending Applied Excluded (Questions) Excluded (Expired) Exc…" at bounding box center [346, 324] width 87 height 17
click at [303, 316] on select "Choose an option... Pending Applied Excluded (Questions) Excluded (Expired) Exc…" at bounding box center [346, 324] width 87 height 17
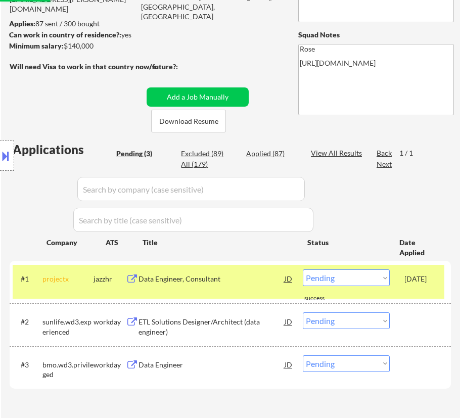
scroll to position [184, 0]
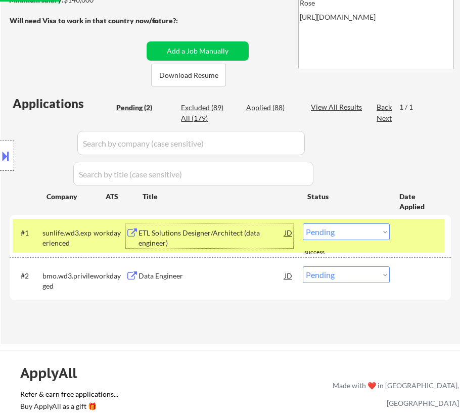
click at [227, 238] on div "ETL Solutions Designer/Architect (data engineer)" at bounding box center [212, 238] width 146 height 20
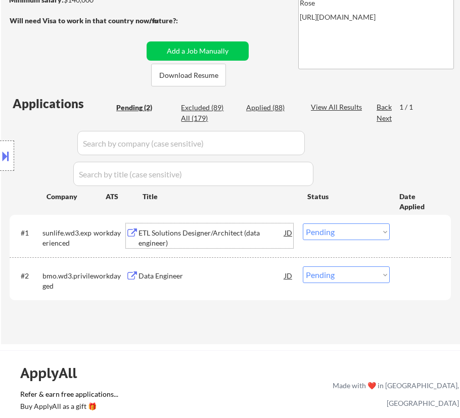
click at [384, 232] on select "Choose an option... Pending Applied Excluded (Questions) Excluded (Expired) Exc…" at bounding box center [346, 232] width 87 height 17
click at [303, 224] on select "Choose an option... Pending Applied Excluded (Questions) Excluded (Expired) Exc…" at bounding box center [346, 232] width 87 height 17
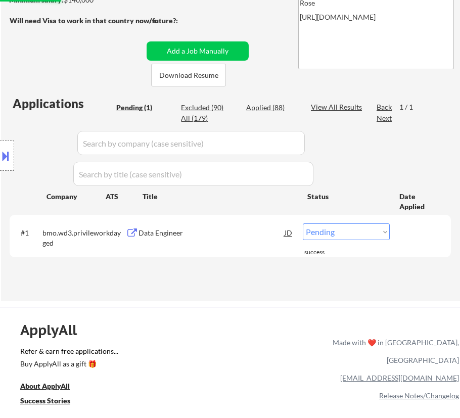
click at [217, 237] on div "Data Engineer" at bounding box center [212, 233] width 146 height 10
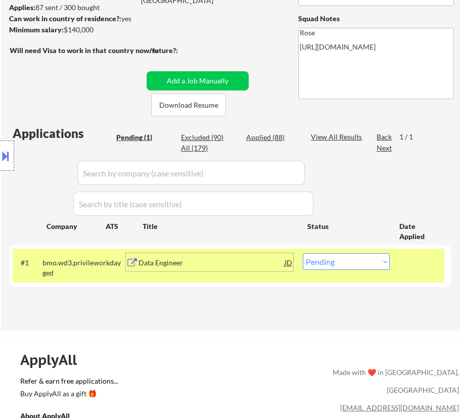
scroll to position [138, 0]
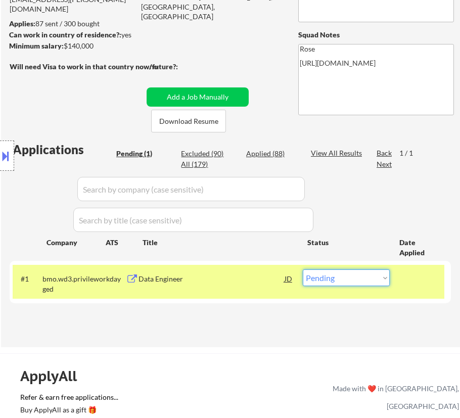
click at [333, 273] on select "Choose an option... Pending Applied Excluded (Questions) Excluded (Expired) Exc…" at bounding box center [346, 278] width 87 height 17
select select ""applied""
click at [303, 270] on select "Choose an option... Pending Applied Excluded (Questions) Excluded (Expired) Exc…" at bounding box center [346, 278] width 87 height 17
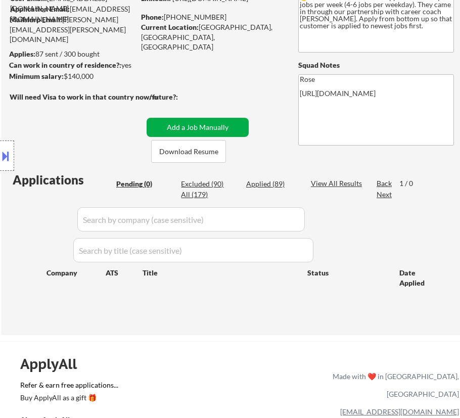
scroll to position [92, 0]
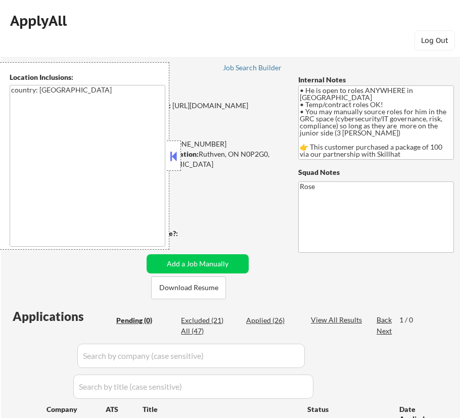
click at [176, 156] on button at bounding box center [173, 156] width 11 height 15
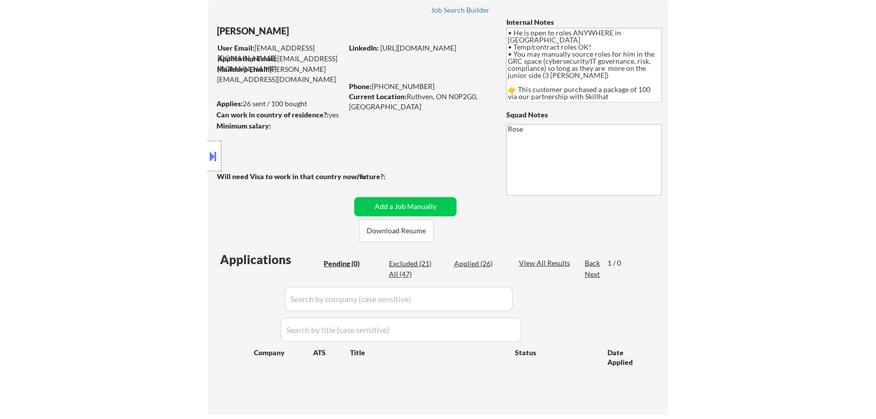
scroll to position [46, 0]
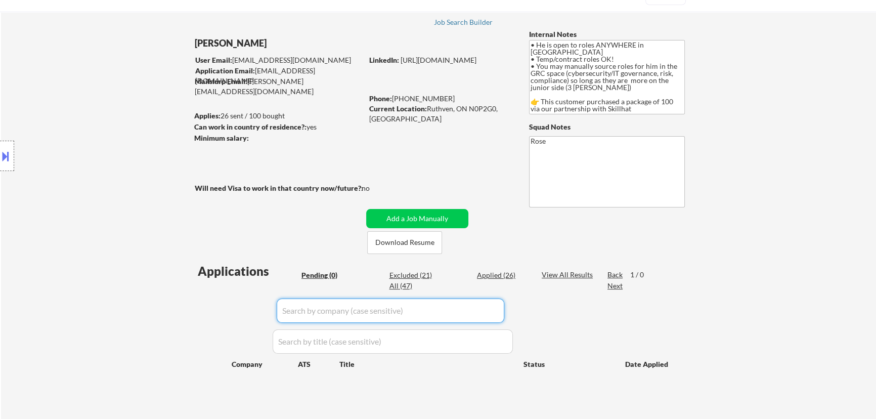
click at [443, 312] on input "input" at bounding box center [391, 310] width 228 height 24
paste input "desjardins.wd10.myworkdayjobs.com"
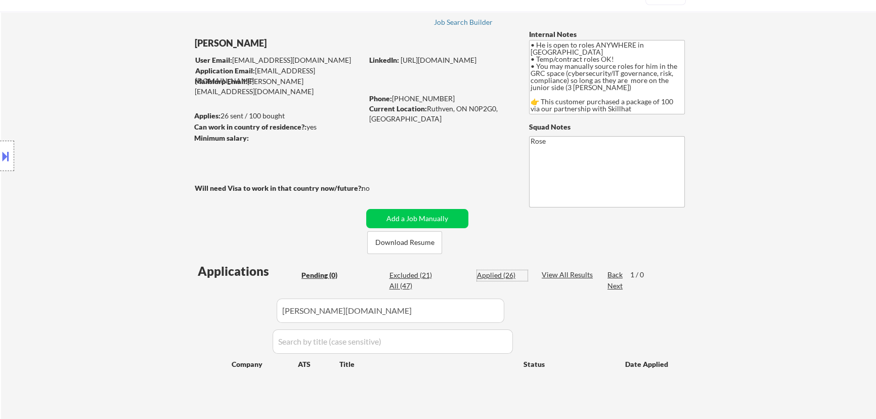
click at [460, 273] on div "Applied (26)" at bounding box center [502, 275] width 51 height 10
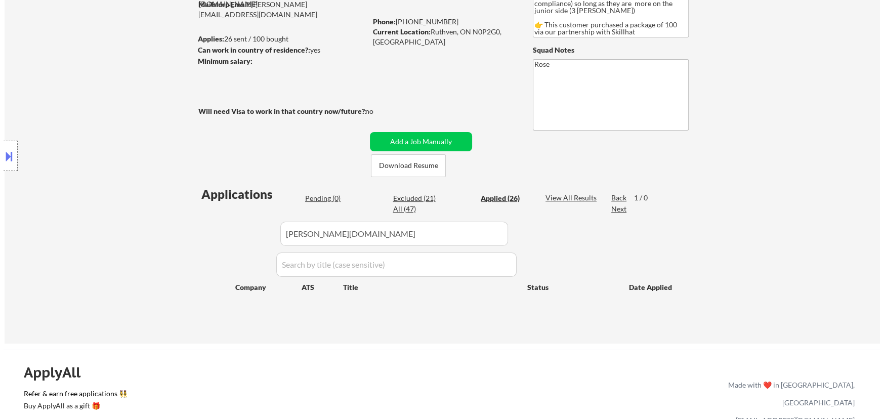
scroll to position [138, 0]
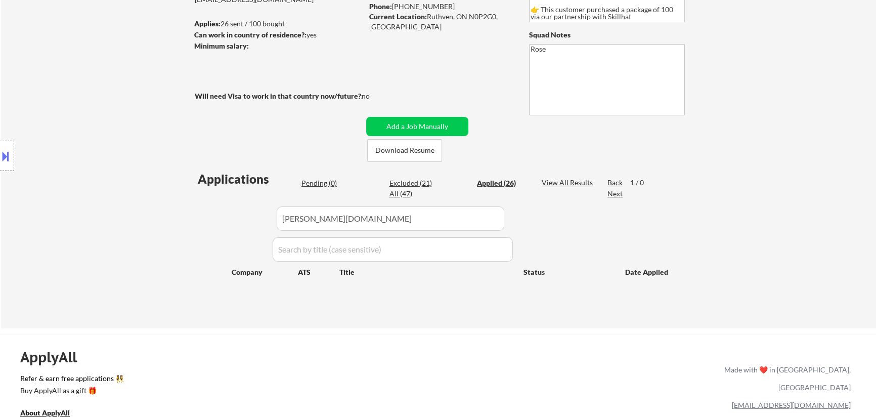
click at [329, 182] on div "Pending (0)" at bounding box center [326, 183] width 51 height 10
drag, startPoint x: 423, startPoint y: 218, endPoint x: 186, endPoint y: 219, distance: 237.8
click at [187, 219] on div "← Return to /applysquad Mailslurp Inbox Job Search Builder Ralph Obiri-Danso Us…" at bounding box center [438, 111] width 505 height 417
paste input "valnettech.applytojob.com"
click at [460, 184] on div "Applied (26)" at bounding box center [502, 183] width 51 height 10
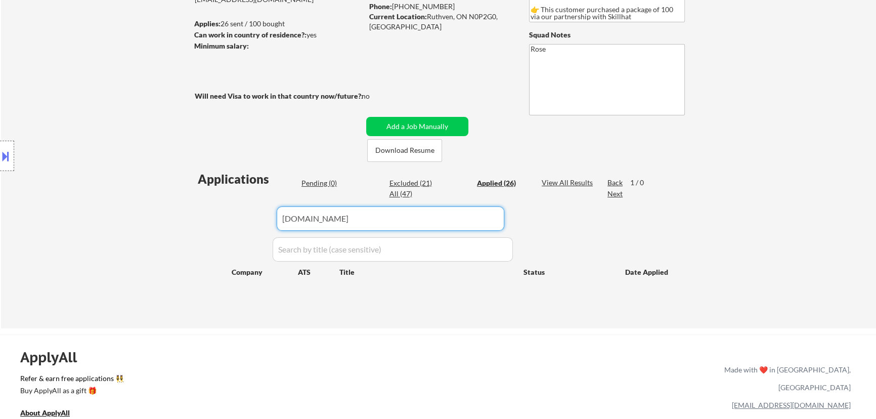
drag, startPoint x: 319, startPoint y: 216, endPoint x: 238, endPoint y: 219, distance: 80.5
click at [238, 219] on div "Applications Pending (0) Excluded (21) Applied (26) All (47) View All Results B…" at bounding box center [438, 239] width 487 height 139
paste input "malleum.applytojob.com"
type input "malleum.applytojob.com"
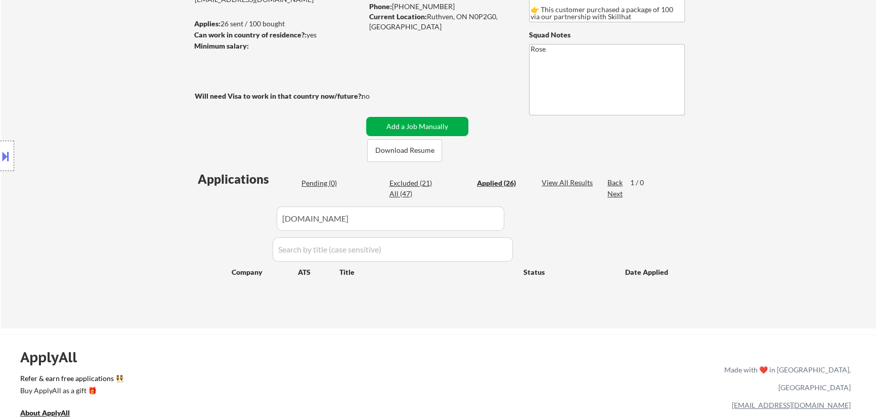
click at [399, 129] on button "Add a Job Manually" at bounding box center [417, 126] width 102 height 19
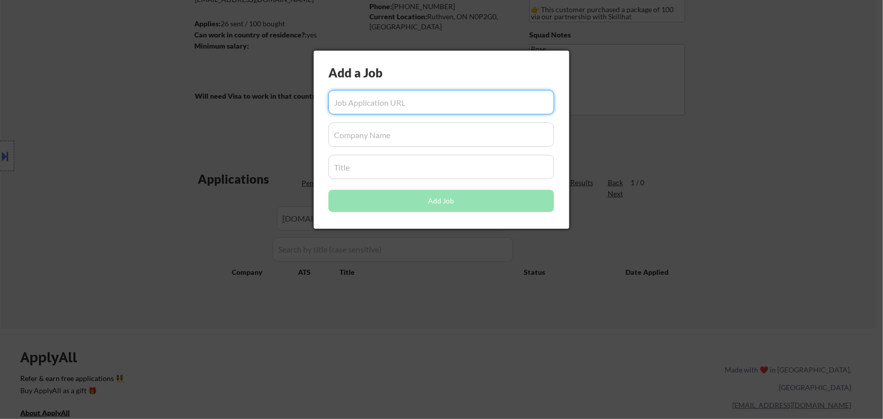
paste input "https://malleum.applytojob.com/apply/rj0mwk0ite/governance-risk-compliance-cons…"
type input "https://malleum.applytojob.com/apply/rj0mwk0ite/governance-risk-compliance-cons…"
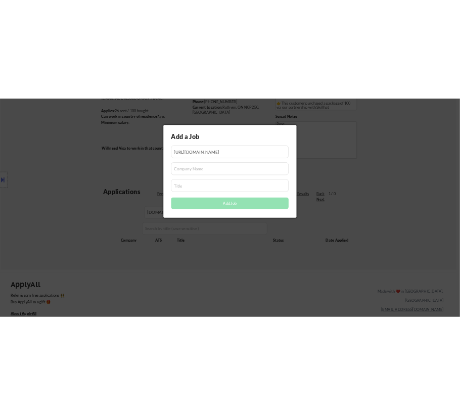
scroll to position [0, 0]
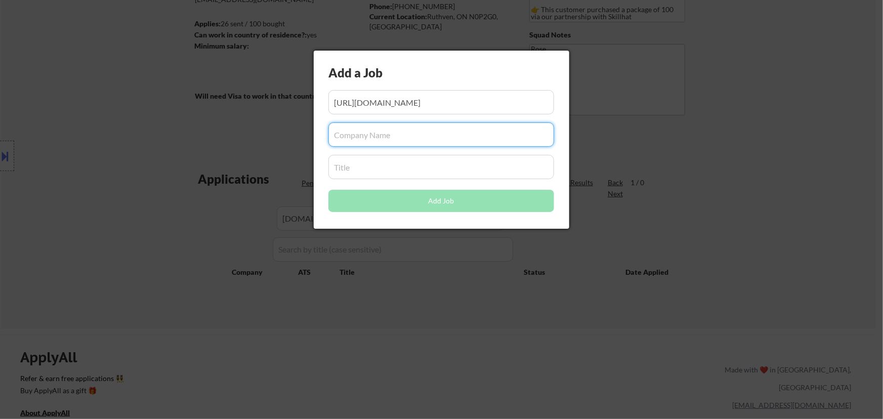
click at [431, 145] on input "input" at bounding box center [441, 134] width 226 height 24
paste input "malleum.applytojob.com"
type input "malleum.applytojob.com"
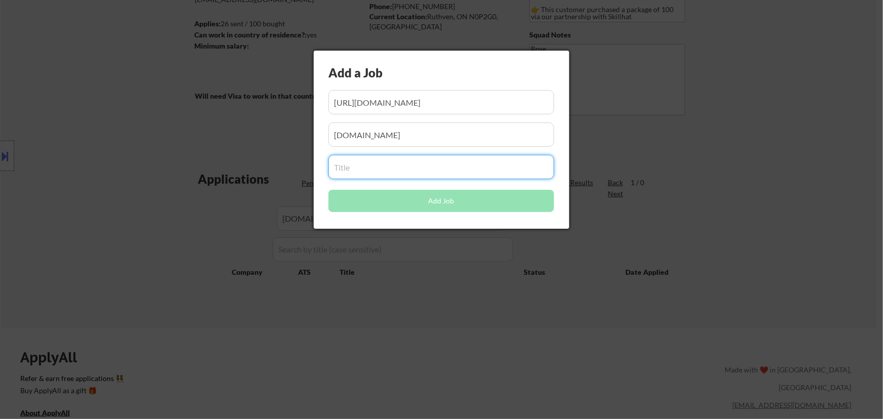
click at [439, 169] on input "input" at bounding box center [441, 167] width 226 height 24
paste input "Governance, Risk & Compliance Consultant"
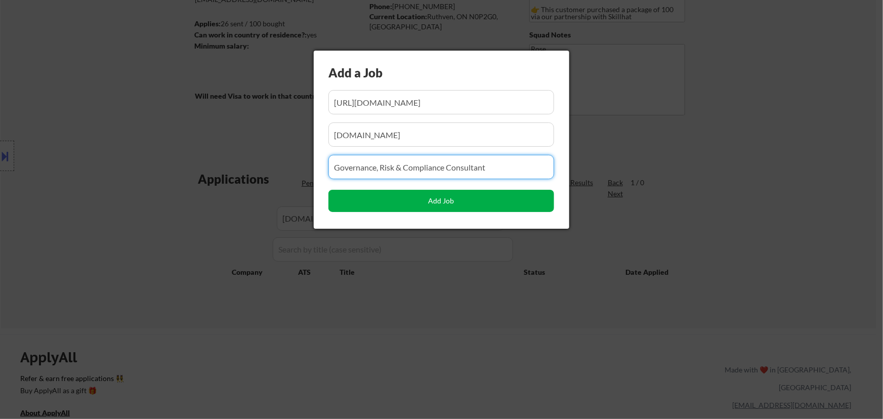
type input "Governance, Risk & Compliance Consultant"
click at [460, 198] on button "Add Job" at bounding box center [441, 201] width 226 height 22
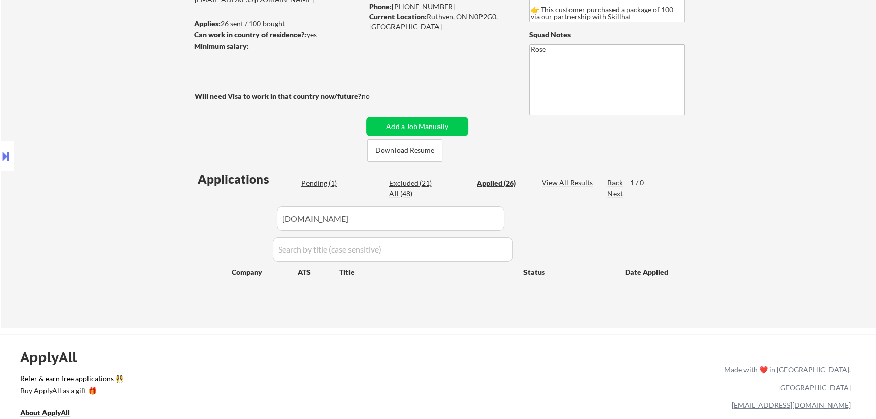
click at [317, 181] on div "Pending (1)" at bounding box center [326, 183] width 51 height 10
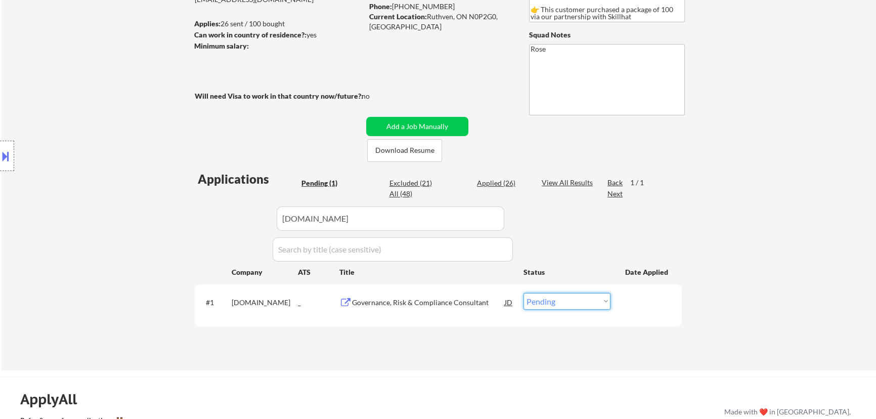
click at [460, 298] on select "Choose an option... Pending Applied Excluded (Questions) Excluded (Expired) Exc…" at bounding box center [567, 301] width 87 height 17
select select ""applied""
click at [460, 293] on select "Choose an option... Pending Applied Excluded (Questions) Excluded (Expired) Exc…" at bounding box center [567, 301] width 87 height 17
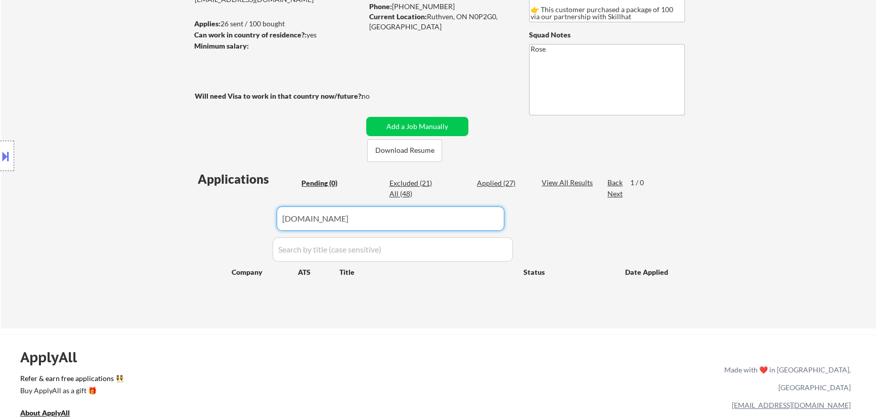
drag, startPoint x: 409, startPoint y: 213, endPoint x: 275, endPoint y: 228, distance: 134.8
click at [275, 228] on div "Applications Pending (0) Excluded (21) Applied (27) All (48) View All Results B…" at bounding box center [438, 239] width 487 height 139
paste input "beyondtrust"
click at [460, 185] on div "Applied (27)" at bounding box center [502, 183] width 51 height 10
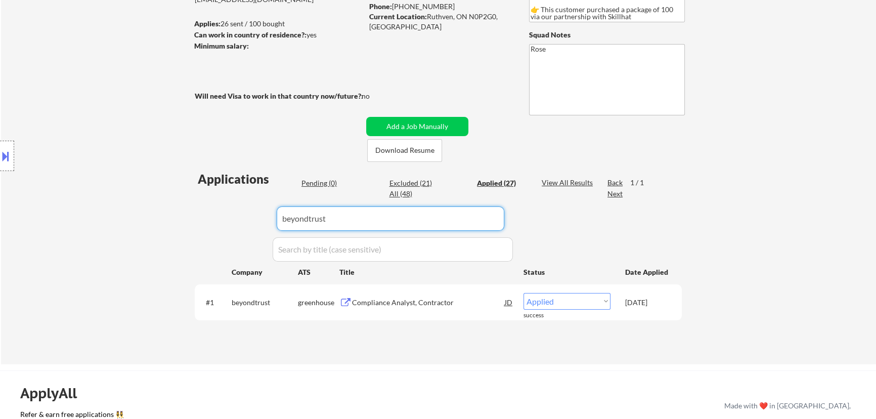
drag, startPoint x: 393, startPoint y: 223, endPoint x: 197, endPoint y: 232, distance: 196.5
click at [197, 232] on div "Applications Pending (0) Excluded (21) Applied (27) All (48) View All Results B…" at bounding box center [438, 257] width 487 height 175
paste input "allstate.wd5.myworkdayjobs.com"
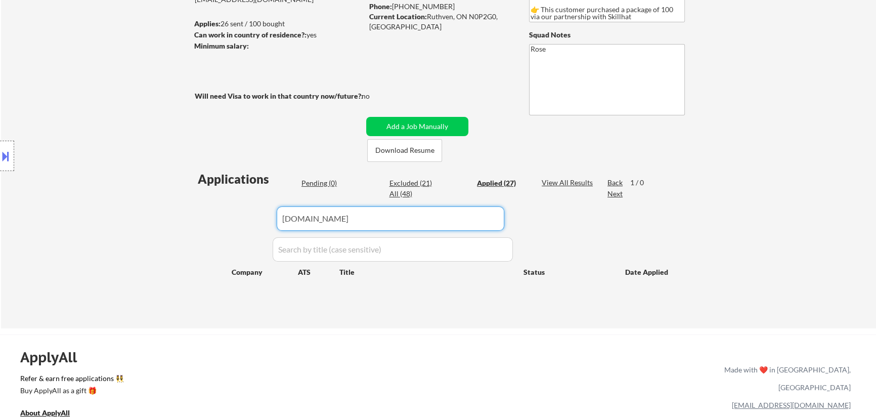
type input "allstate.wd5.myworkdayjobs.com"
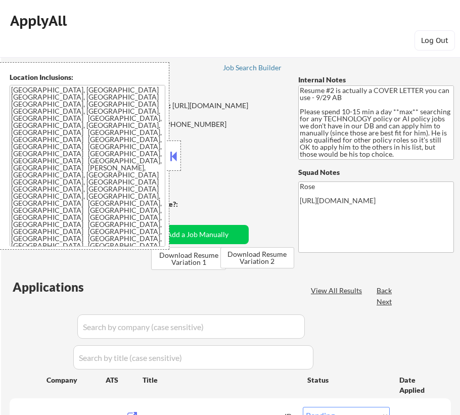
select select ""pending""
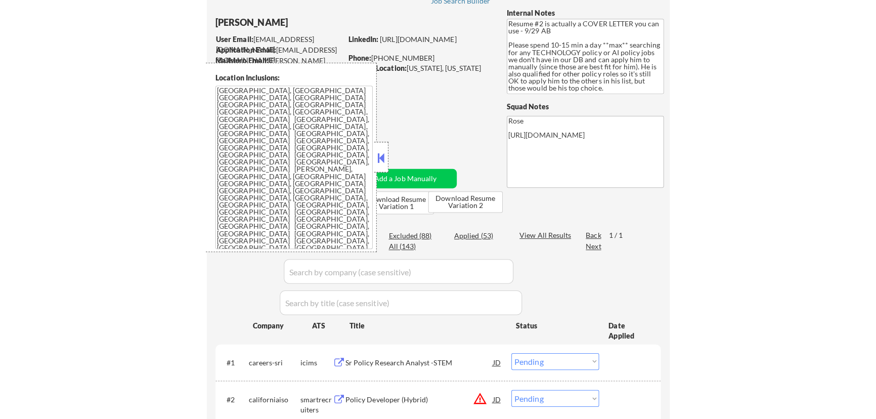
scroll to position [92, 0]
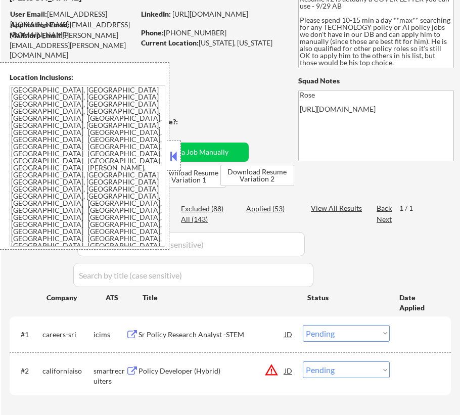
click at [171, 161] on button at bounding box center [173, 156] width 11 height 15
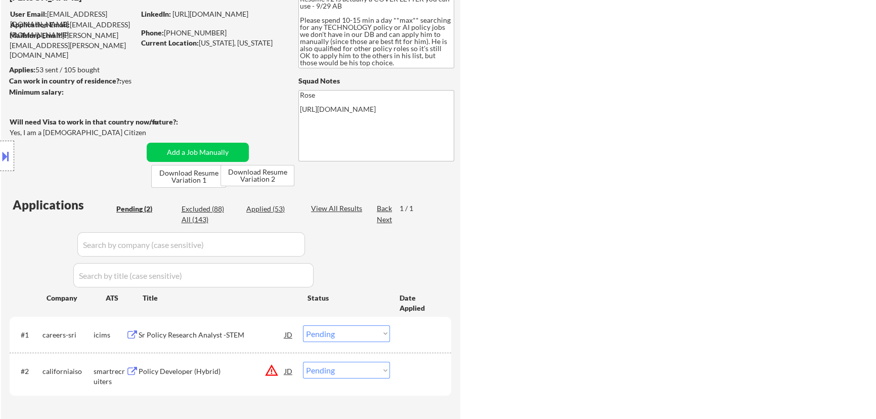
select select ""pending""
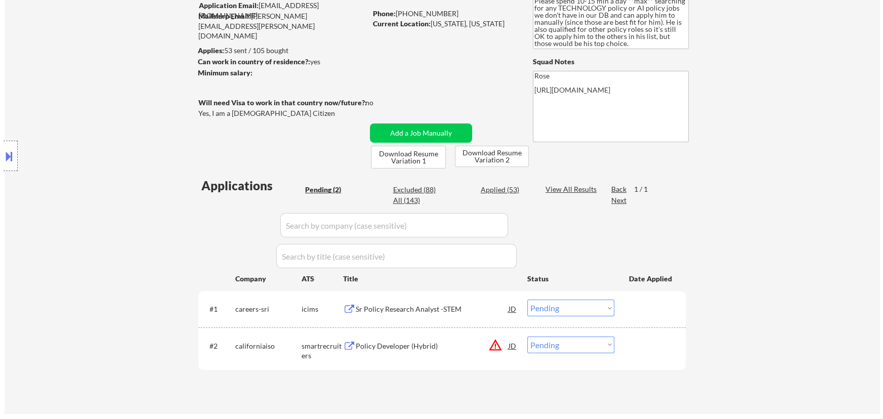
scroll to position [138, 0]
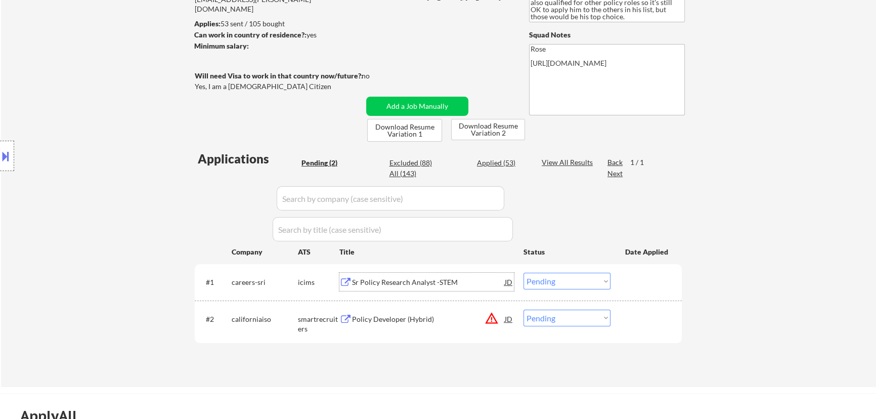
click at [431, 280] on div "Sr Policy Research Analyst -STEM" at bounding box center [428, 282] width 153 height 10
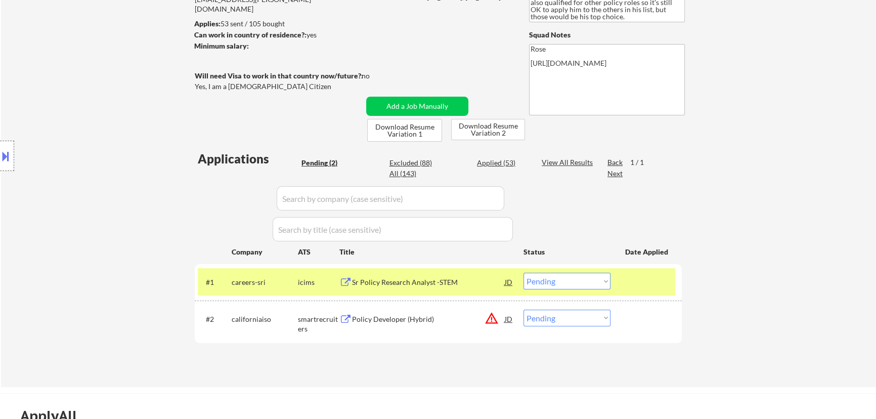
select select ""pending""
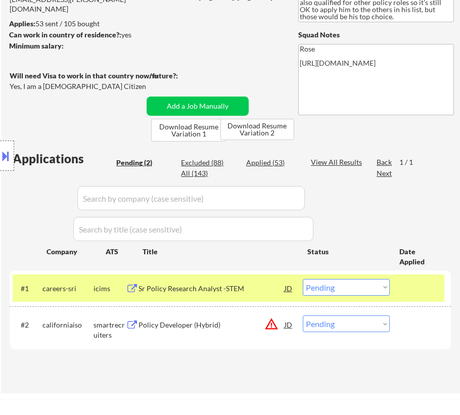
click at [346, 284] on select "Choose an option... Pending Applied Excluded (Questions) Excluded (Expired) Exc…" at bounding box center [346, 287] width 87 height 17
click at [303, 279] on select "Choose an option... Pending Applied Excluded (Questions) Excluded (Expired) Exc…" at bounding box center [346, 287] width 87 height 17
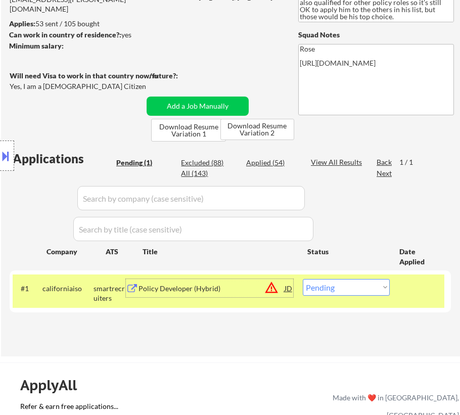
click at [241, 290] on div "Policy Developer (Hybrid)" at bounding box center [212, 289] width 146 height 10
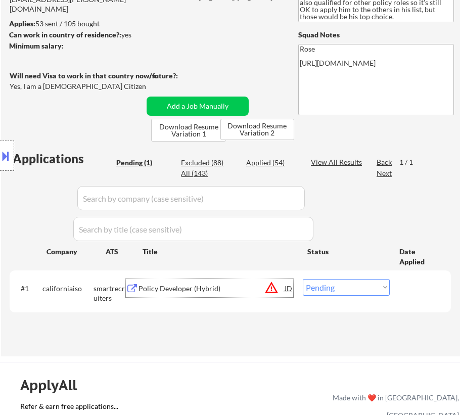
click at [367, 287] on select "Choose an option... Pending Applied Excluded (Questions) Excluded (Expired) Exc…" at bounding box center [346, 287] width 87 height 17
select select ""excluded__location_""
click at [303, 279] on select "Choose an option... Pending Applied Excluded (Questions) Excluded (Expired) Exc…" at bounding box center [346, 287] width 87 height 17
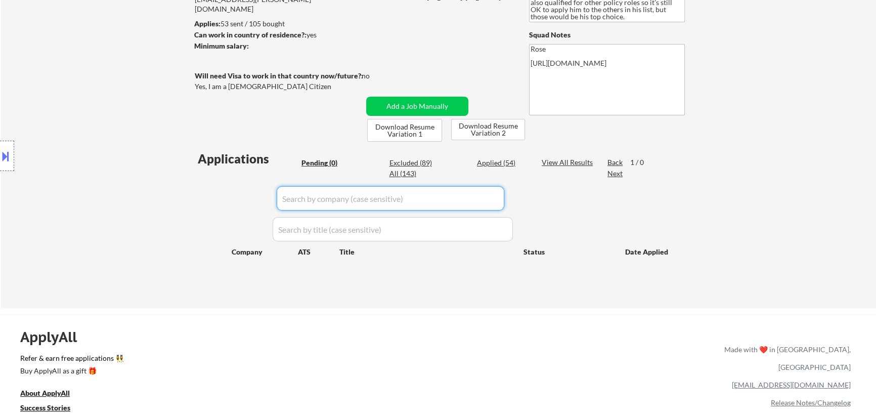
click at [437, 197] on input "input" at bounding box center [391, 198] width 228 height 24
paste input "[DOMAIN_NAME][URL]"
type input "[DOMAIN_NAME]"
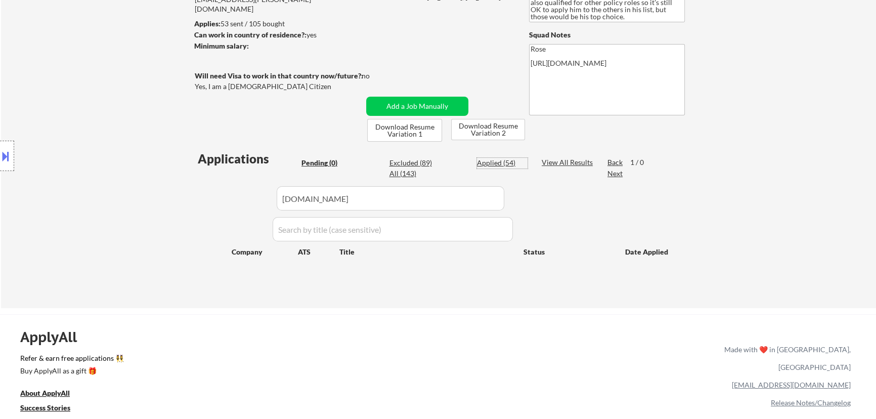
click at [460, 162] on div "Applied (54)" at bounding box center [502, 163] width 51 height 10
click at [407, 106] on button "Add a Job Manually" at bounding box center [417, 106] width 102 height 19
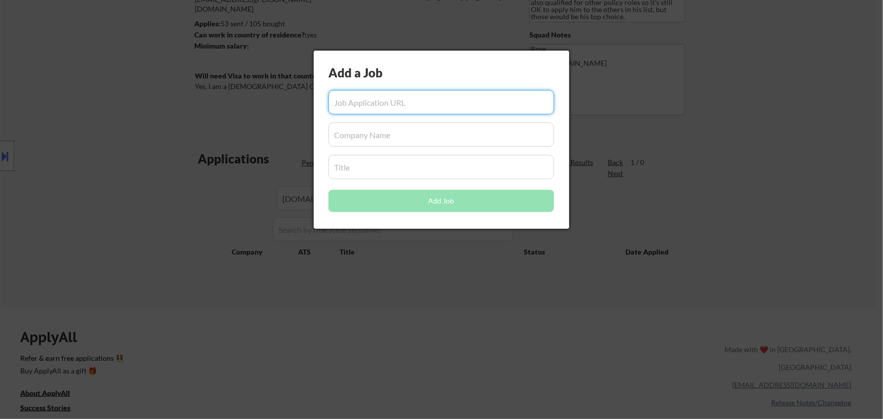
paste input "[URL][DOMAIN_NAME]"
type input "[URL][DOMAIN_NAME]"
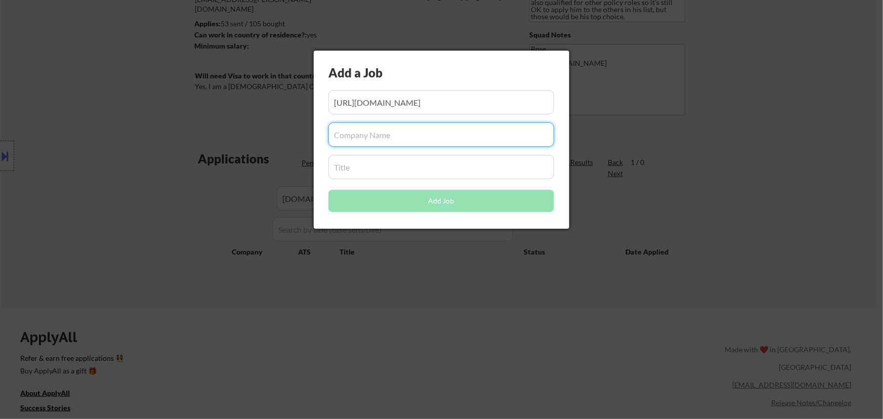
click at [448, 132] on input "input" at bounding box center [441, 134] width 226 height 24
paste input "[DOMAIN_NAME]"
type input "[DOMAIN_NAME]"
click at [394, 164] on input "input" at bounding box center [441, 167] width 226 height 24
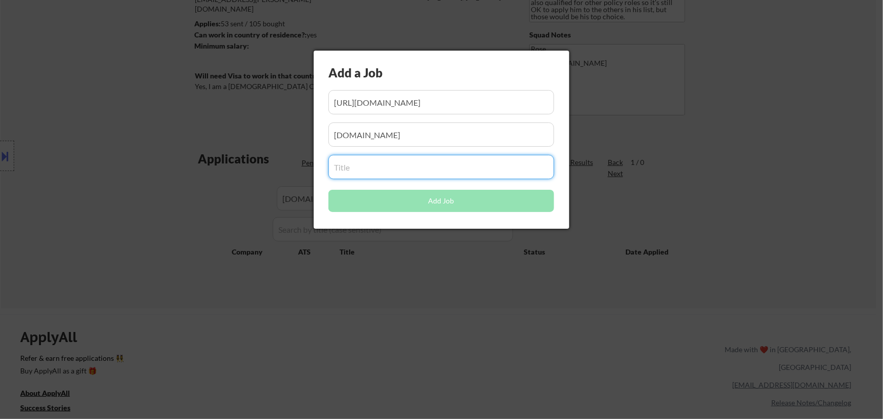
paste input "Audit Manager, Data Analytics"
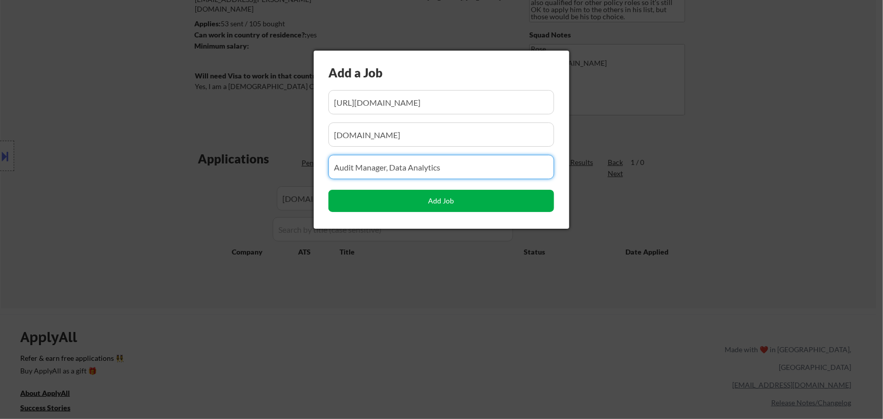
type input "Audit Manager, Data Analytics"
click at [456, 198] on button "Add Job" at bounding box center [441, 201] width 226 height 22
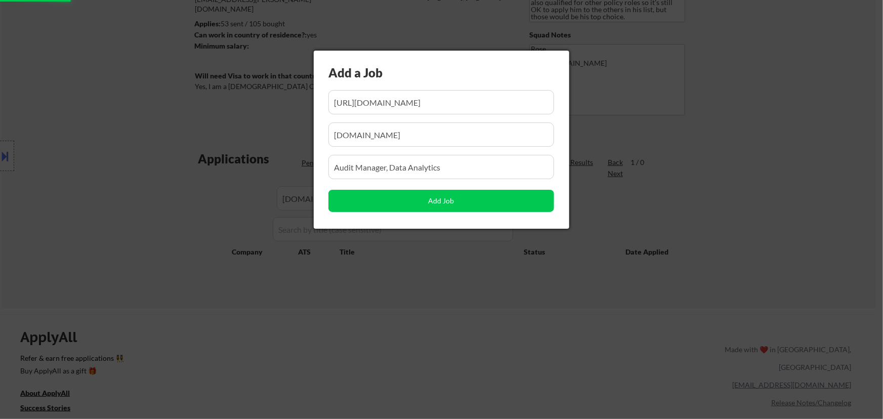
click at [384, 323] on div at bounding box center [441, 209] width 883 height 419
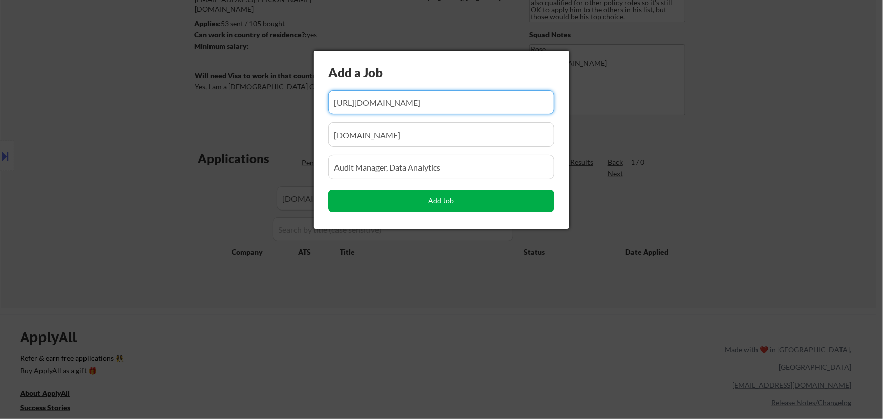
click at [439, 198] on button "Add Job" at bounding box center [441, 201] width 226 height 22
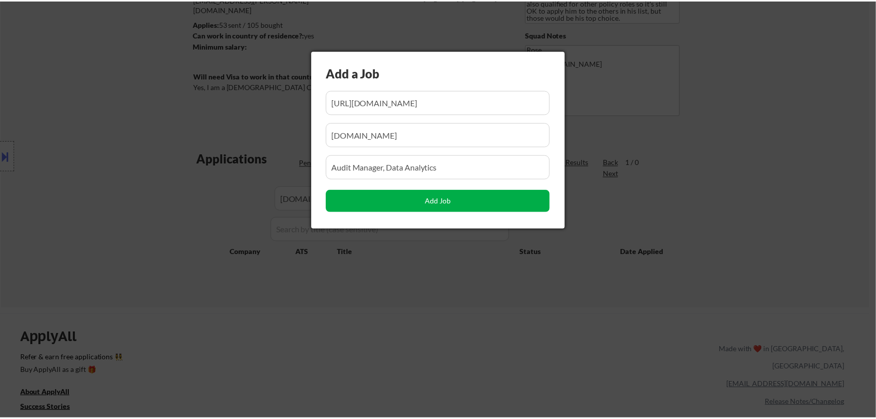
scroll to position [0, 0]
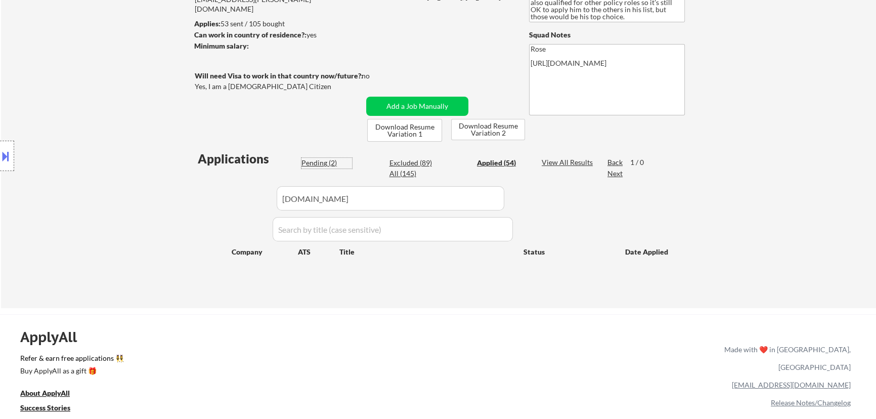
click at [327, 162] on div "Pending (2)" at bounding box center [326, 163] width 51 height 10
select select ""pending""
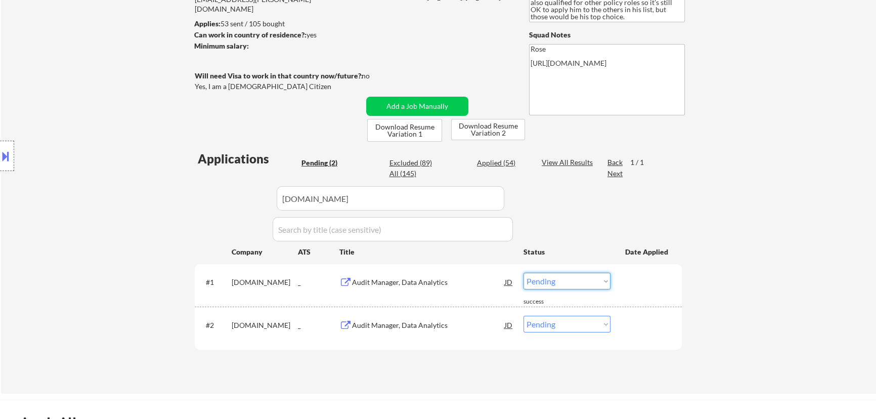
click at [460, 283] on select "Choose an option... Pending Applied Excluded (Questions) Excluded (Expired) Exc…" at bounding box center [567, 281] width 87 height 17
click at [460, 273] on select "Choose an option... Pending Applied Excluded (Questions) Excluded (Expired) Exc…" at bounding box center [567, 281] width 87 height 17
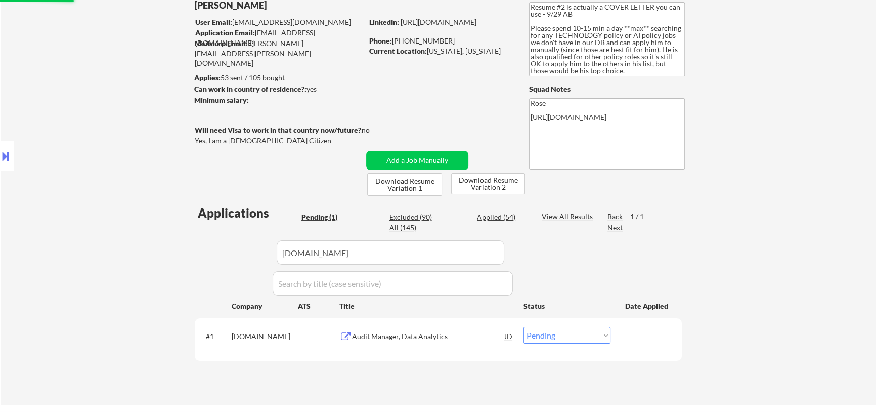
scroll to position [138, 0]
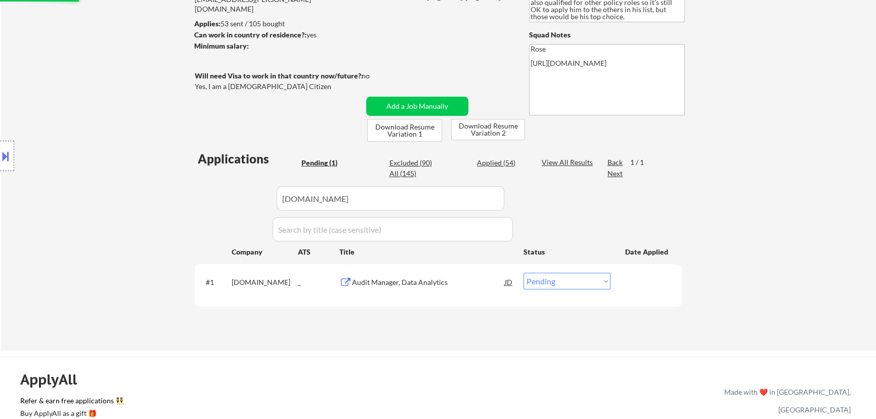
click at [460, 282] on select "Choose an option... Pending Applied Excluded (Questions) Excluded (Expired) Exc…" at bounding box center [567, 281] width 87 height 17
select select ""applied""
click at [460, 273] on select "Choose an option... Pending Applied Excluded (Questions) Excluded (Expired) Exc…" at bounding box center [567, 281] width 87 height 17
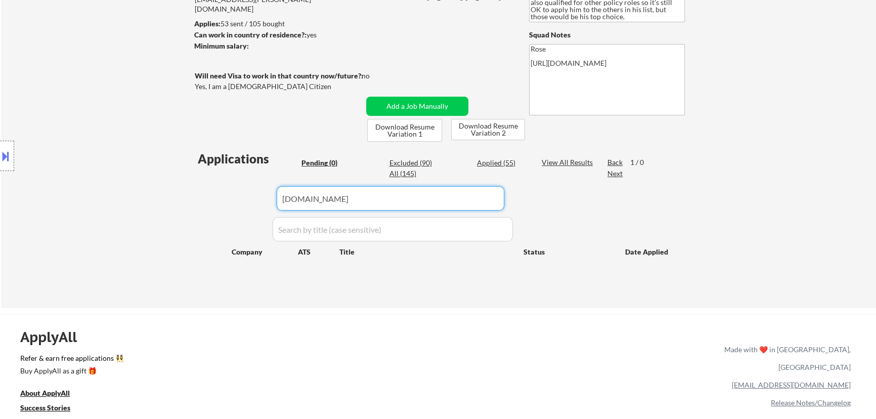
drag, startPoint x: 355, startPoint y: 197, endPoint x: 175, endPoint y: 199, distance: 180.1
click at [176, 200] on body "← Return to /applysquad Mailslurp Inbox Job Search Builder [PERSON_NAME] User E…" at bounding box center [438, 71] width 876 height 419
